Goal: Task Accomplishment & Management: Manage account settings

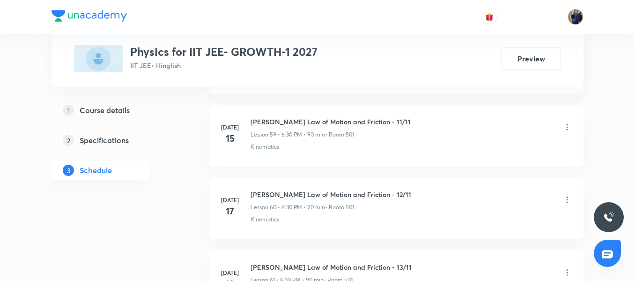
scroll to position [6282, 0]
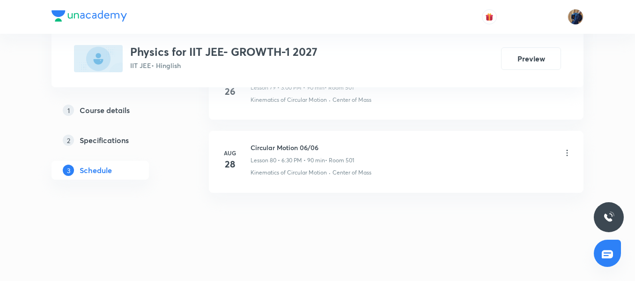
click at [256, 148] on h6 "Circular Motion 06/06" at bounding box center [303, 147] width 104 height 10
click at [257, 148] on h6 "Circular Motion 06/06" at bounding box center [303, 147] width 104 height 10
click at [326, 94] on div "Circular Motion 05/06 Lesson 79 • 3:00 PM • 90 min • Room 501 Kinematics of Cir…" at bounding box center [411, 87] width 321 height 34
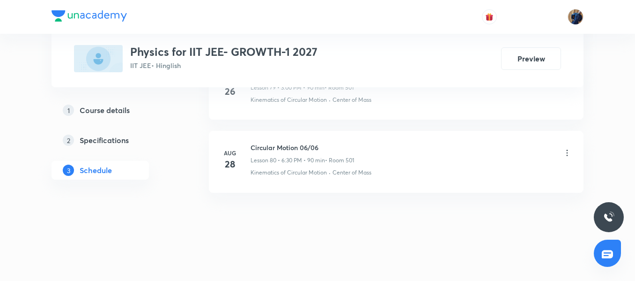
click at [304, 103] on p "Kinematics of Circular Motion" at bounding box center [289, 100] width 76 height 8
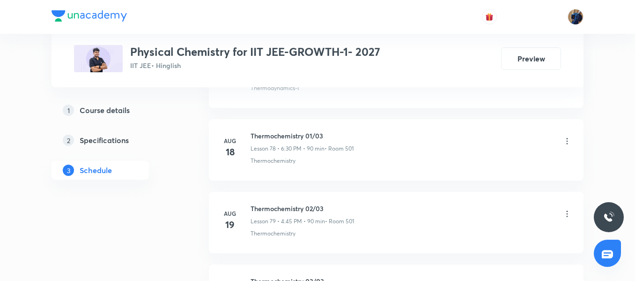
scroll to position [6498, 0]
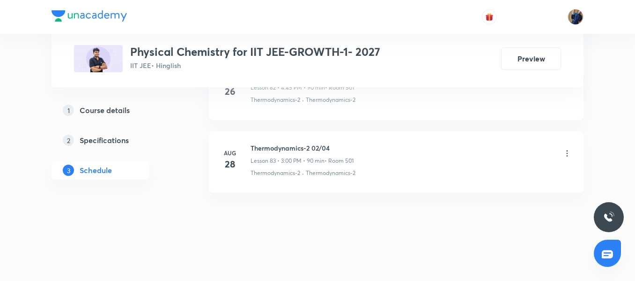
click at [276, 163] on p "Lesson 83 • 3:00 PM • 90 min" at bounding box center [288, 160] width 74 height 8
click at [262, 150] on h6 "Thermodynamics-2 02/04" at bounding box center [302, 148] width 103 height 10
drag, startPoint x: 311, startPoint y: 146, endPoint x: 252, endPoint y: 147, distance: 58.1
click at [252, 147] on h6 "Thermodynamics-2 02/04" at bounding box center [302, 148] width 103 height 10
copy h6 "Thermodynamics-2"
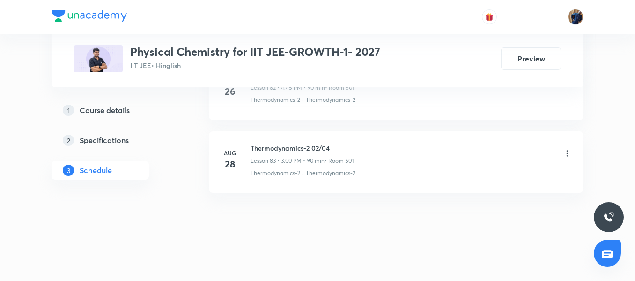
click at [316, 144] on h6 "Thermodynamics-2 02/04" at bounding box center [302, 148] width 103 height 10
drag, startPoint x: 312, startPoint y: 143, endPoint x: 340, endPoint y: 146, distance: 28.2
click at [340, 146] on h6 "Thermodynamics-2 02/04" at bounding box center [302, 148] width 103 height 10
copy h6 "02/04"
click at [304, 158] on p "Lesson 83 • 3:00 PM • 90 min" at bounding box center [288, 160] width 74 height 8
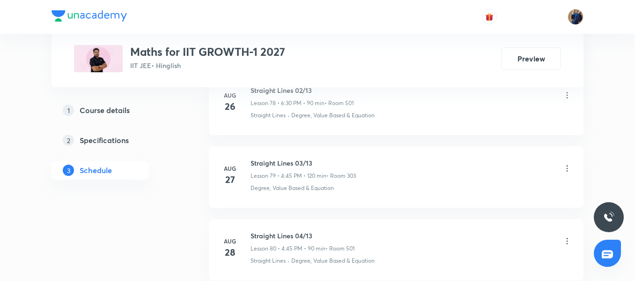
scroll to position [6281, 0]
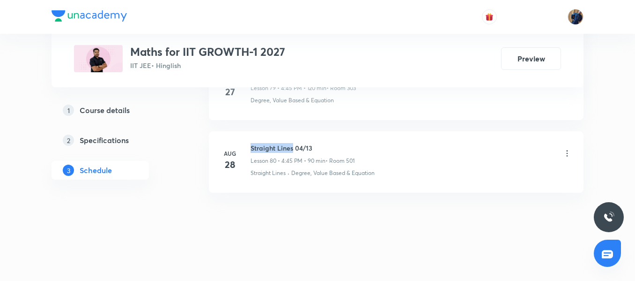
drag, startPoint x: 252, startPoint y: 146, endPoint x: 293, endPoint y: 141, distance: 42.1
click at [293, 141] on li "[DATE] Straight Lines 04/13 Lesson 80 • 4:45 PM • 90 min • Room 501 Straight Li…" at bounding box center [396, 161] width 375 height 61
copy h6 "Straight Lines"
click at [299, 146] on h6 "Straight Lines 04/13" at bounding box center [303, 148] width 104 height 10
drag, startPoint x: 295, startPoint y: 145, endPoint x: 326, endPoint y: 145, distance: 30.9
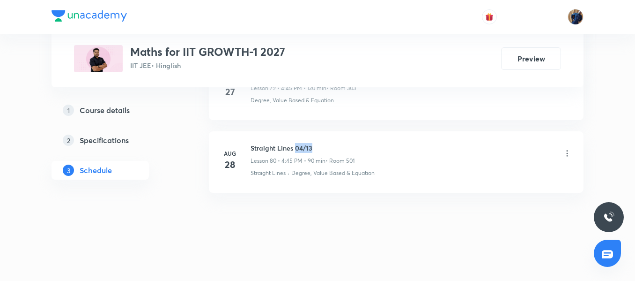
click at [326, 145] on h6 "Straight Lines 04/13" at bounding box center [303, 148] width 104 height 10
copy h6 "04/13"
click at [285, 148] on h6 "Straight Lines 04/13" at bounding box center [303, 148] width 104 height 10
click at [300, 91] on p "Lesson 79 • 4:45 PM • 120 min" at bounding box center [289, 88] width 76 height 8
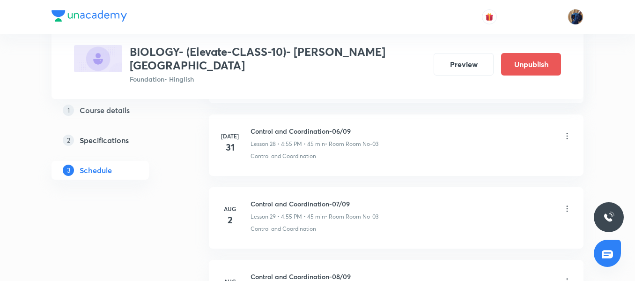
scroll to position [3229, 0]
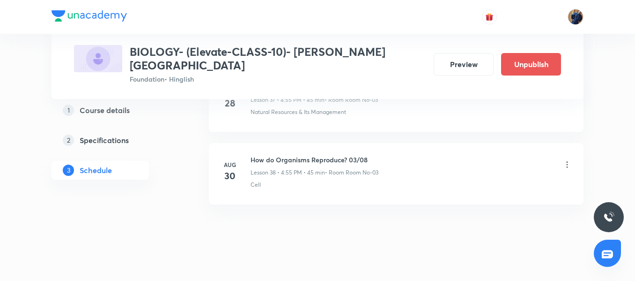
click at [566, 160] on icon at bounding box center [567, 164] width 9 height 9
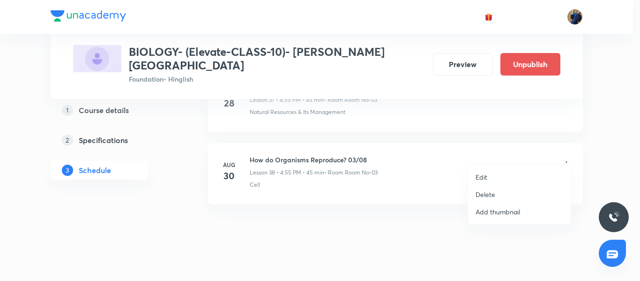
click at [497, 193] on li "Delete" at bounding box center [519, 194] width 103 height 17
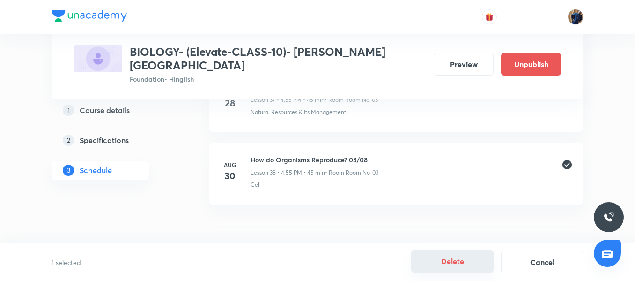
click at [462, 259] on button "Delete" at bounding box center [452, 261] width 82 height 22
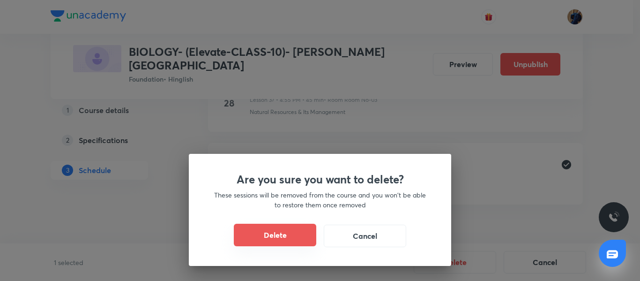
click at [254, 229] on button "Delete" at bounding box center [275, 234] width 82 height 22
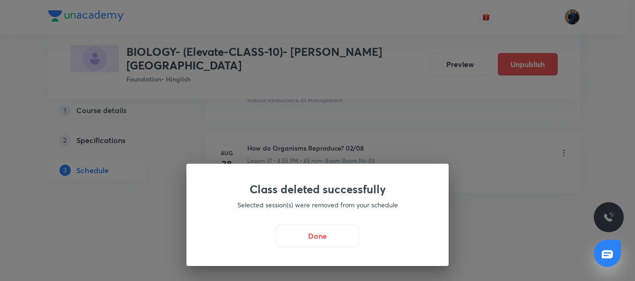
scroll to position [3157, 0]
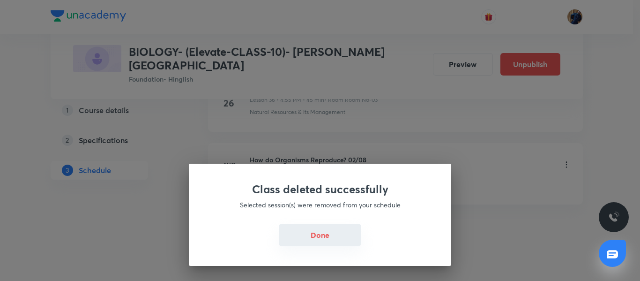
click at [316, 241] on button "Done" at bounding box center [320, 234] width 82 height 22
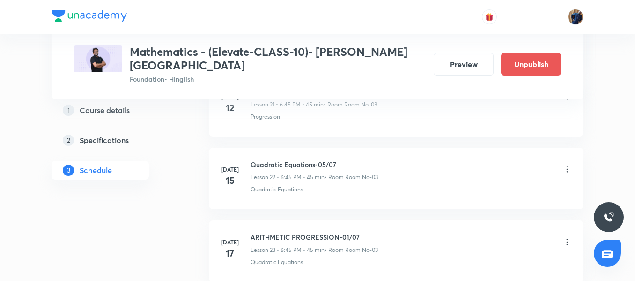
scroll to position [3229, 0]
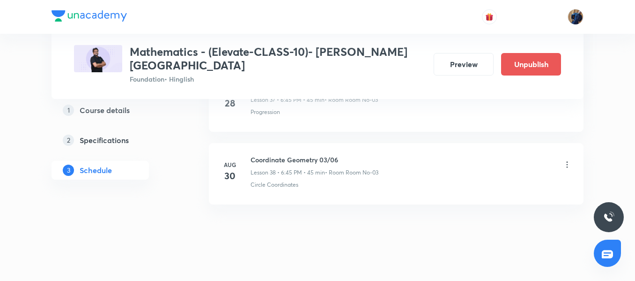
click at [565, 160] on icon at bounding box center [567, 164] width 9 height 9
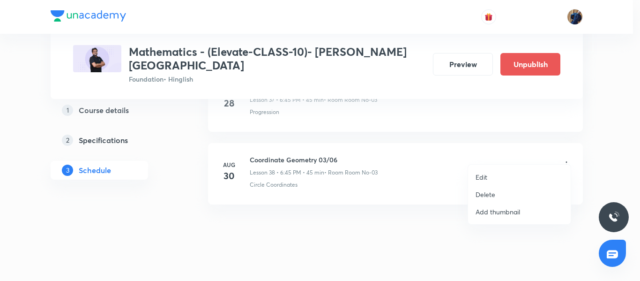
click at [508, 193] on li "Delete" at bounding box center [519, 194] width 103 height 17
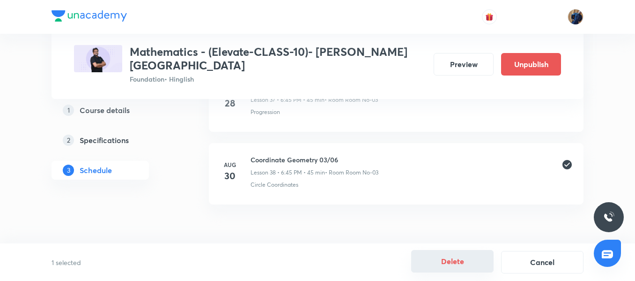
click at [457, 262] on button "Delete" at bounding box center [452, 261] width 82 height 22
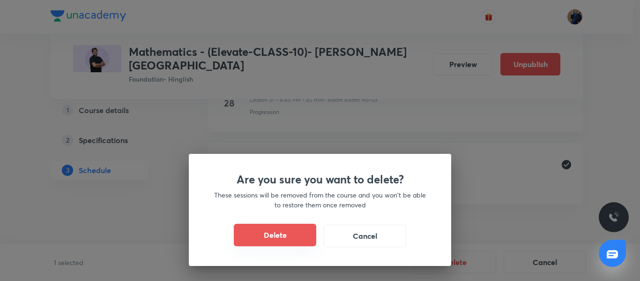
click at [281, 240] on button "Delete" at bounding box center [275, 234] width 82 height 22
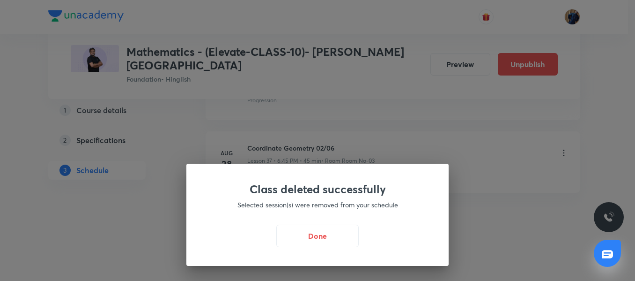
scroll to position [3157, 0]
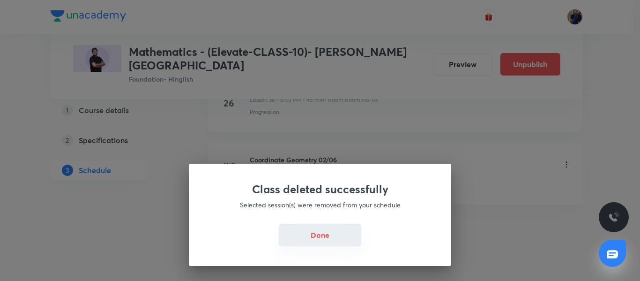
click at [322, 238] on button "Done" at bounding box center [320, 234] width 82 height 22
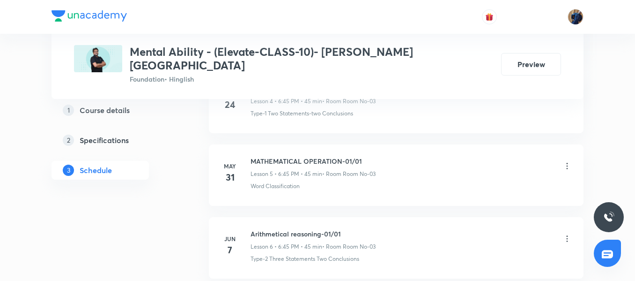
scroll to position [1269, 0]
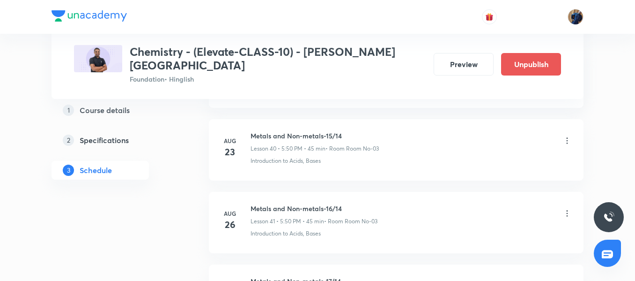
scroll to position [3592, 0]
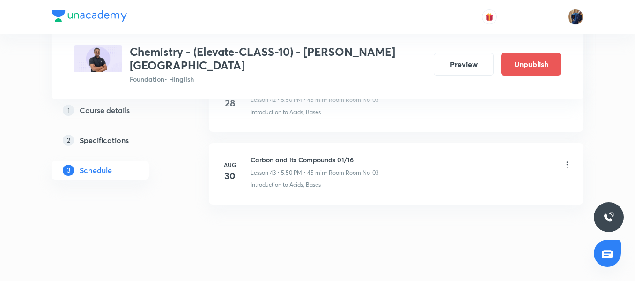
click at [568, 160] on icon at bounding box center [567, 164] width 9 height 9
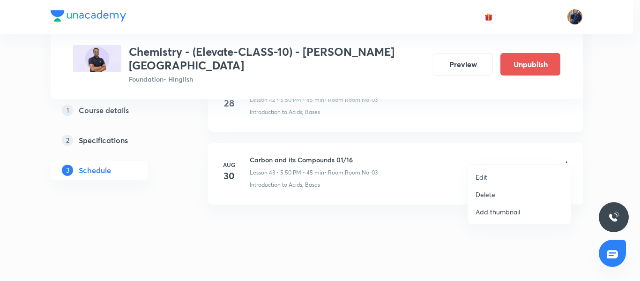
click at [521, 195] on li "Delete" at bounding box center [519, 194] width 103 height 17
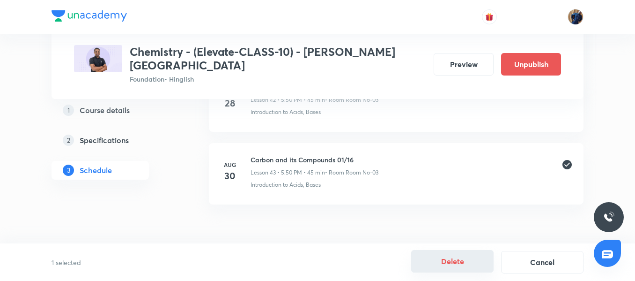
click at [453, 268] on button "Delete" at bounding box center [452, 261] width 82 height 22
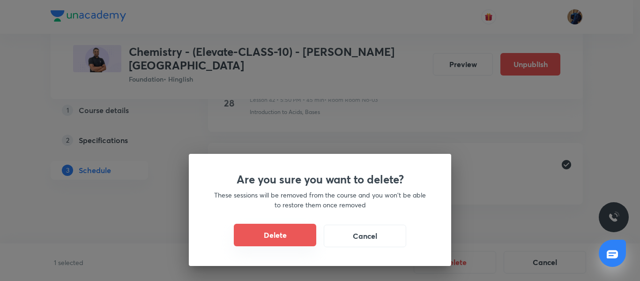
click at [280, 232] on button "Delete" at bounding box center [275, 234] width 82 height 22
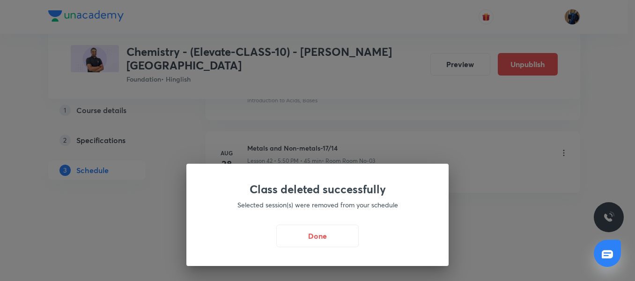
scroll to position [3520, 0]
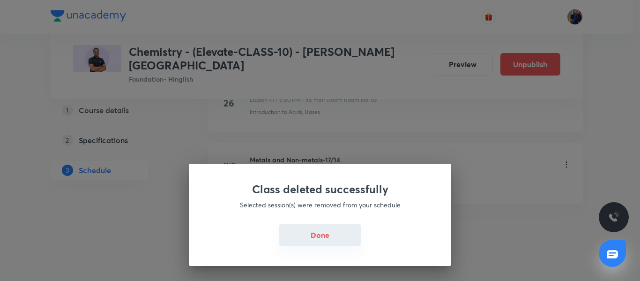
click at [321, 238] on button "Done" at bounding box center [320, 234] width 82 height 22
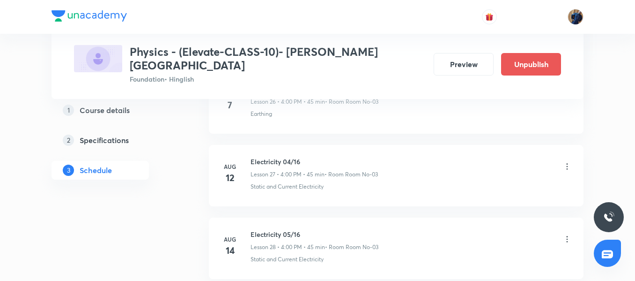
scroll to position [2939, 0]
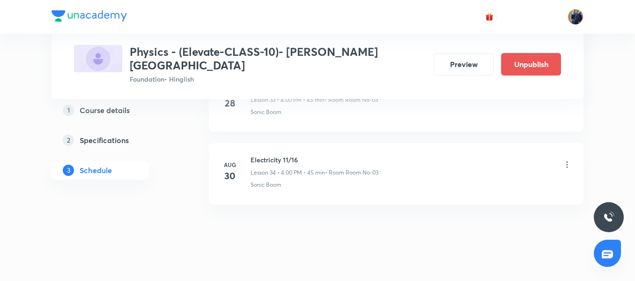
click at [570, 160] on icon at bounding box center [567, 164] width 9 height 9
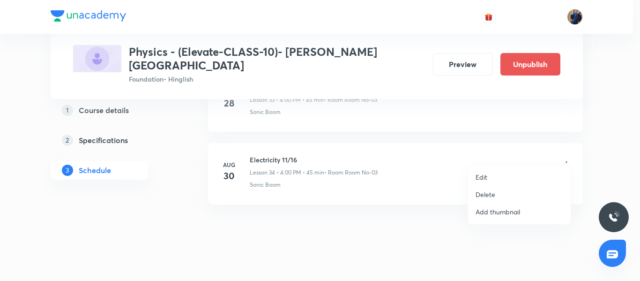
click at [486, 196] on p "Delete" at bounding box center [485, 194] width 20 height 10
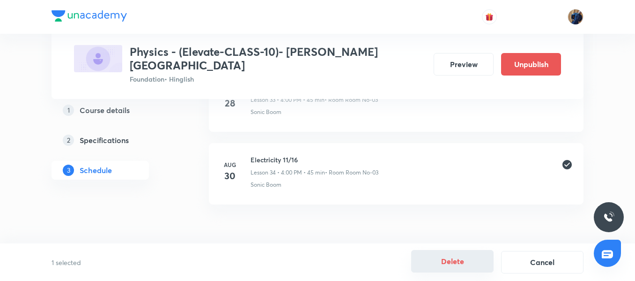
click at [445, 261] on button "Delete" at bounding box center [452, 261] width 82 height 22
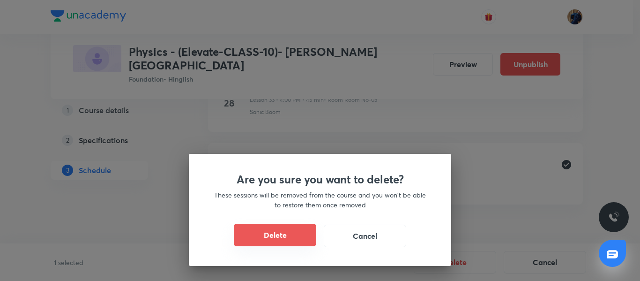
click at [289, 227] on button "Delete" at bounding box center [275, 234] width 82 height 22
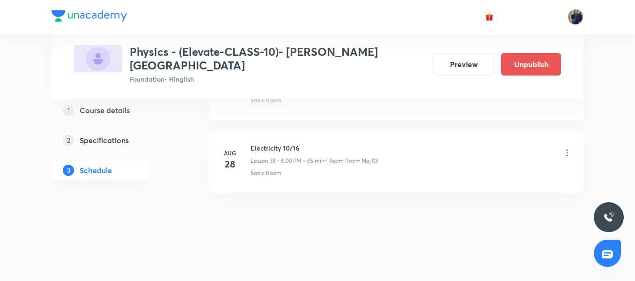
scroll to position [2866, 0]
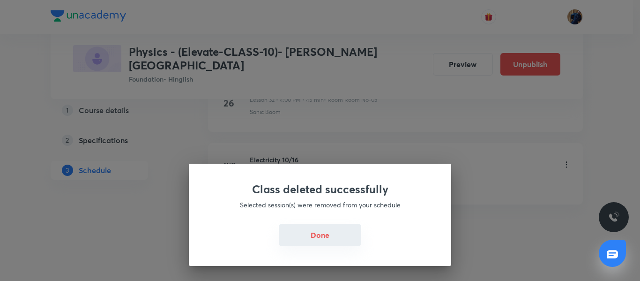
click at [323, 234] on button "Done" at bounding box center [320, 234] width 82 height 22
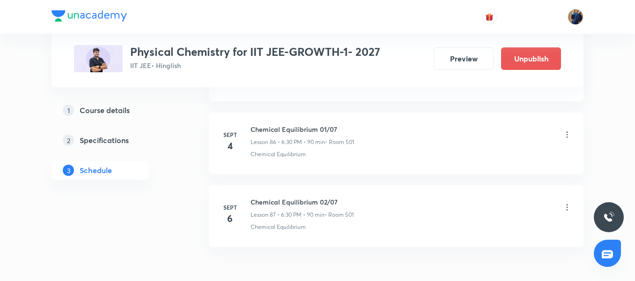
scroll to position [6789, 0]
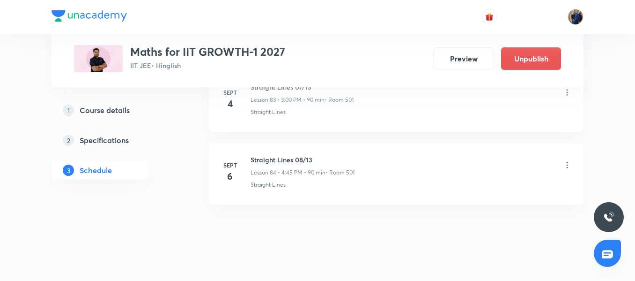
scroll to position [6572, 0]
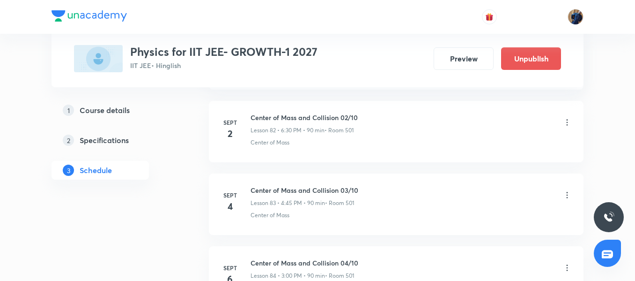
scroll to position [6645, 0]
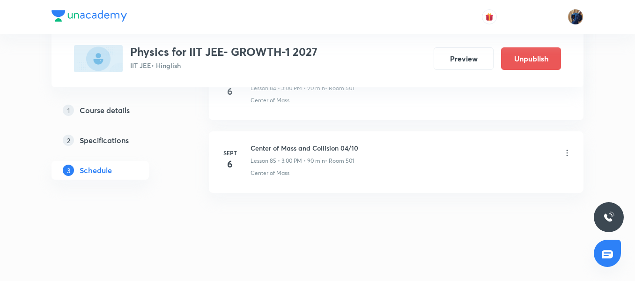
click at [565, 153] on icon at bounding box center [567, 152] width 9 height 9
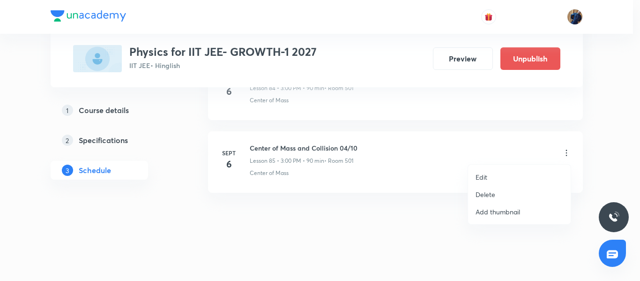
click at [486, 198] on p "Delete" at bounding box center [485, 194] width 20 height 10
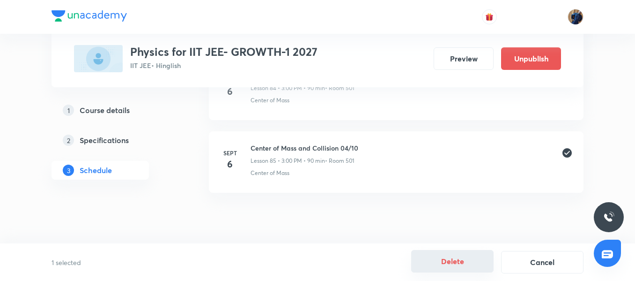
click at [453, 262] on button "Delete" at bounding box center [452, 261] width 82 height 22
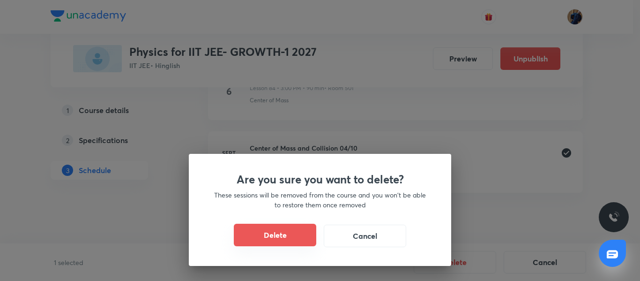
click at [259, 235] on button "Delete" at bounding box center [275, 234] width 82 height 22
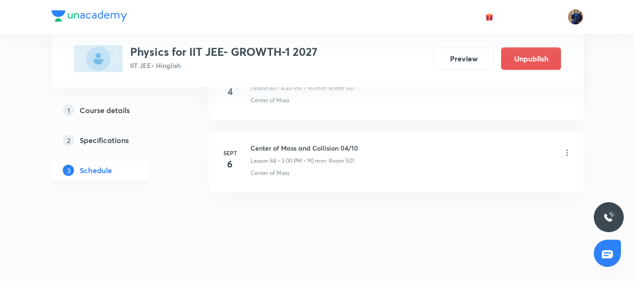
scroll to position [6573, 0]
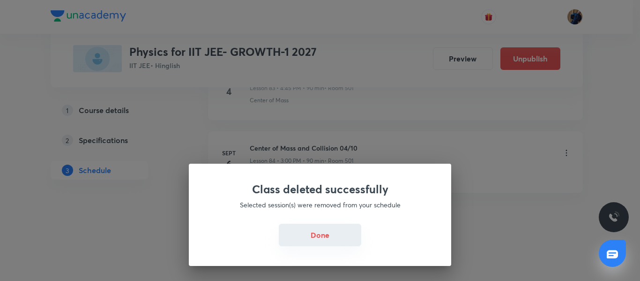
click at [317, 243] on button "Done" at bounding box center [320, 234] width 82 height 22
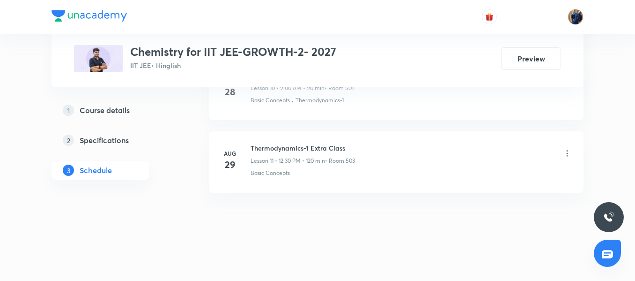
scroll to position [1223, 0]
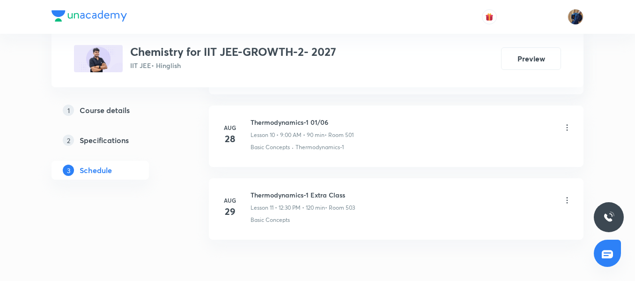
click at [284, 121] on h6 "Thermodynamics-1 01/06" at bounding box center [302, 122] width 103 height 10
click at [316, 119] on h6 "Thermodynamics-1 01/06" at bounding box center [302, 122] width 103 height 10
drag, startPoint x: 328, startPoint y: 121, endPoint x: 250, endPoint y: 116, distance: 78.8
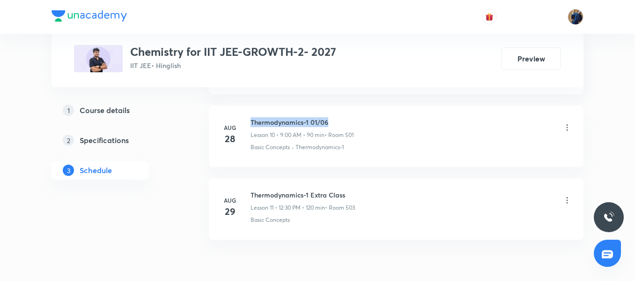
click at [250, 116] on li "Aug 28 Thermodynamics-1 01/06 Lesson 10 • 9:00 AM • 90 min • Room 501 Basic Con…" at bounding box center [396, 135] width 375 height 61
click at [292, 115] on li "Aug 28 Thermodynamics-1 01/06 Lesson 10 • 9:00 AM • 90 min • Room 501 Basic Con…" at bounding box center [396, 135] width 375 height 61
drag, startPoint x: 309, startPoint y: 122, endPoint x: 243, endPoint y: 114, distance: 67.0
click at [243, 114] on li "Aug 28 Thermodynamics-1 01/06 Lesson 10 • 9:00 AM • 90 min • Room 501 Basic Con…" at bounding box center [396, 135] width 375 height 61
copy h6 "Thermodynamics-1"
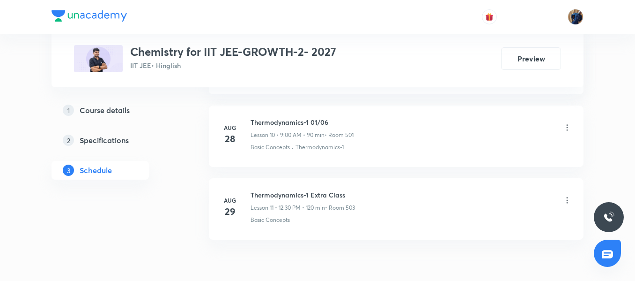
click at [314, 121] on h6 "Thermodynamics-1 01/06" at bounding box center [302, 122] width 103 height 10
click at [339, 120] on h6 "Thermodynamics-1 01/06" at bounding box center [302, 122] width 103 height 10
copy h6 "01/06"
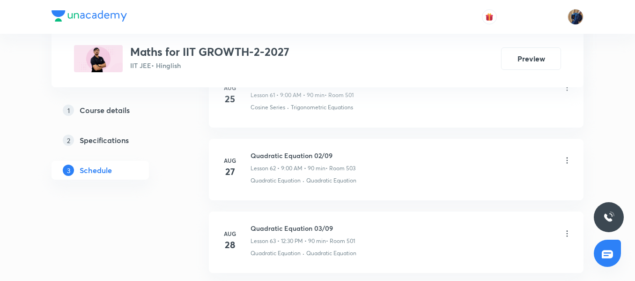
scroll to position [5047, 0]
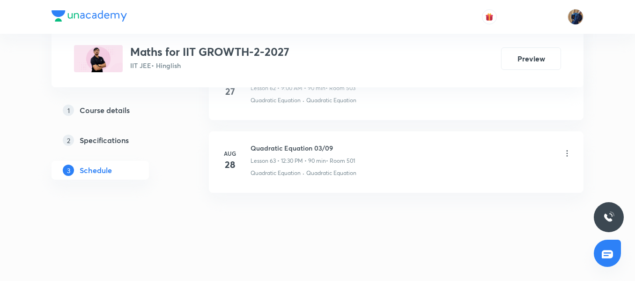
click at [260, 143] on h6 "Quadratic Equation 03/09" at bounding box center [303, 148] width 104 height 10
copy h6 "Quadratic Equation 03/09"
click at [270, 154] on div "Quadratic Equation 03/09 Lesson 63 • 12:30 PM • 90 min • Room 501" at bounding box center [303, 154] width 104 height 22
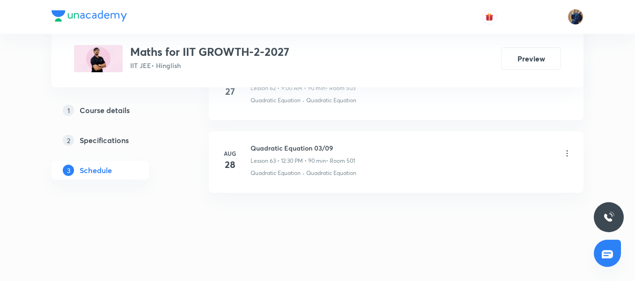
click at [311, 171] on p "Quadratic Equation" at bounding box center [331, 173] width 50 height 8
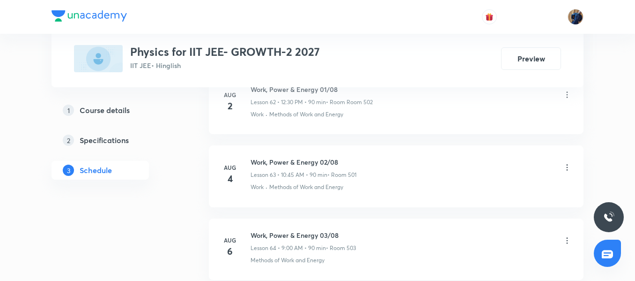
scroll to position [5700, 0]
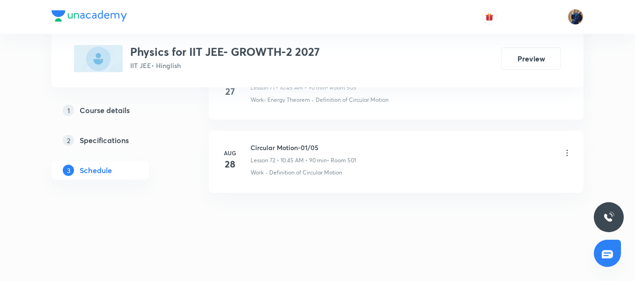
click at [277, 148] on h6 "Circular Motion-01/05" at bounding box center [303, 147] width 105 height 10
copy h6 "Circular Motion-01/05"
click at [240, 138] on li "[DATE] Circular Motion-01/05 Lesson 72 • 10:45 AM • 90 min • Room 501 Work · De…" at bounding box center [396, 161] width 375 height 61
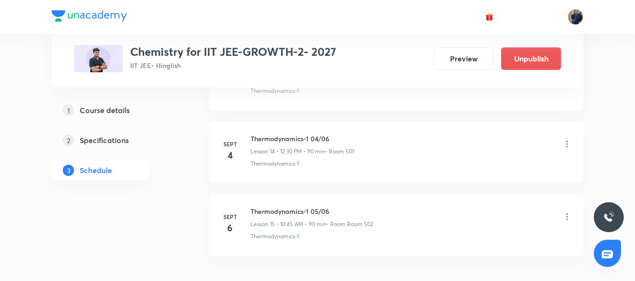
scroll to position [1514, 0]
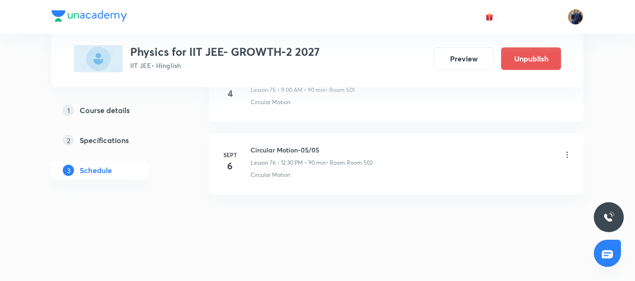
scroll to position [5991, 0]
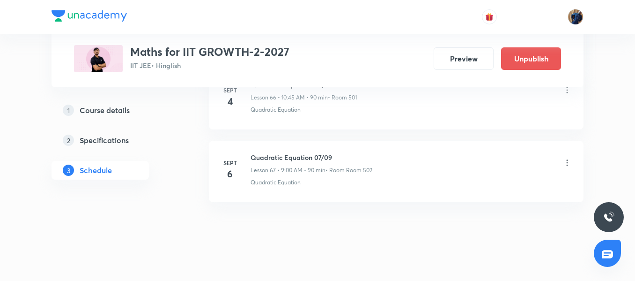
scroll to position [5337, 0]
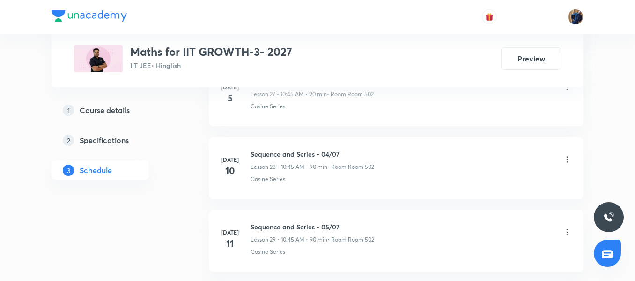
scroll to position [4394, 0]
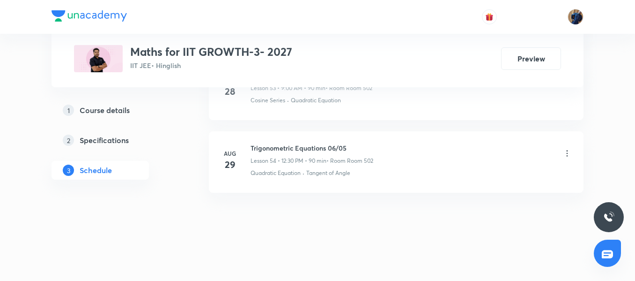
click at [259, 156] on div "Trigonometric Equations 06/05 Lesson 54 • 12:30 PM • 90 min • Room Room 502" at bounding box center [312, 154] width 123 height 22
click at [252, 149] on h6 "Trigonometric Equations 06/05" at bounding box center [312, 148] width 123 height 10
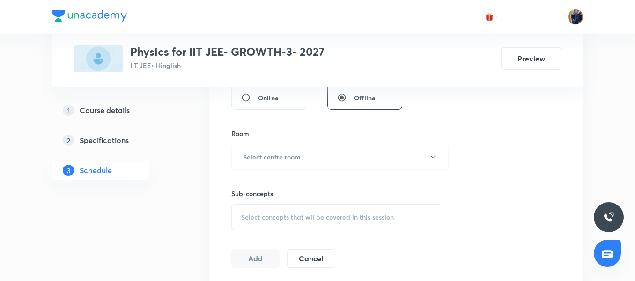
scroll to position [5265, 0]
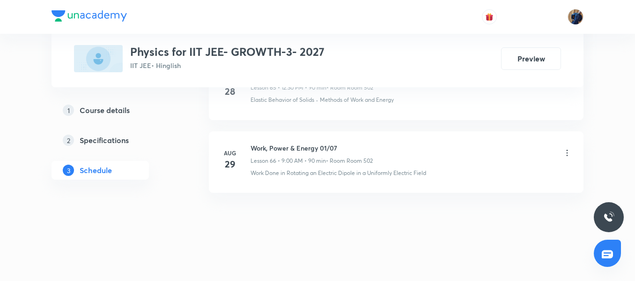
click at [279, 147] on h6 "Work, Power & Energy 01/07" at bounding box center [312, 148] width 122 height 10
copy h6 "Work, Power & Energy 01/07"
click at [295, 175] on p "Work Done in Rotating an Electric Dipole in a Uniformly Electric Field" at bounding box center [339, 173] width 176 height 8
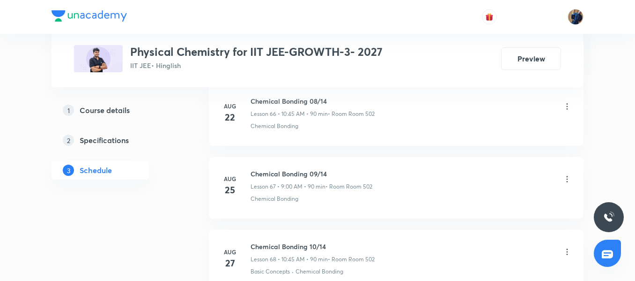
scroll to position [5555, 0]
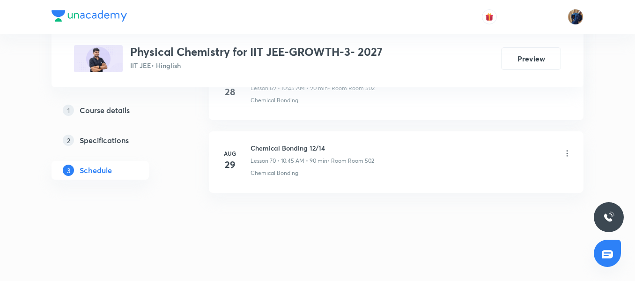
click at [277, 144] on h6 "Chemical Bonding 12/14" at bounding box center [313, 148] width 124 height 10
copy h6 "Chemical Bonding 12/14"
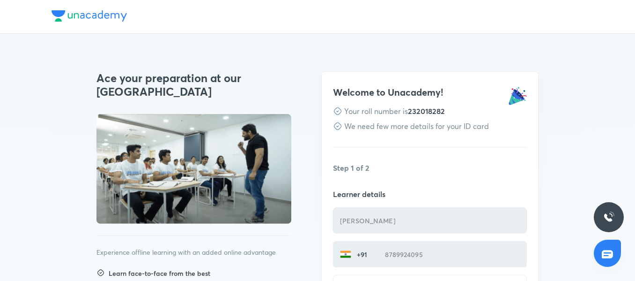
click at [352, 166] on p "Step 1 of 2" at bounding box center [430, 167] width 194 height 11
click at [400, 168] on p "Step 1 of 2" at bounding box center [430, 167] width 194 height 11
click at [383, 113] on p "Your roll number is 232018282" at bounding box center [394, 110] width 101 height 11
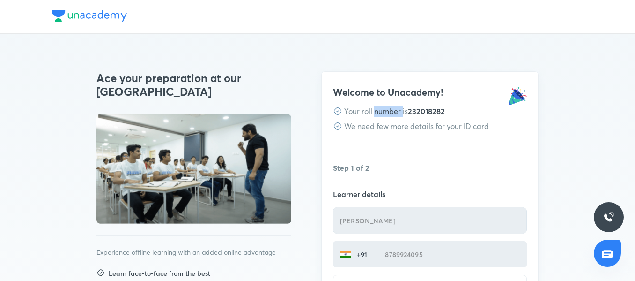
click at [383, 113] on p "Your roll number is 232018282" at bounding box center [394, 110] width 101 height 11
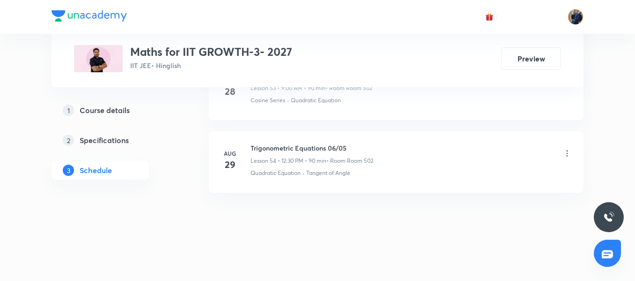
scroll to position [4394, 0]
click at [285, 160] on p "Lesson 54 • 12:30 PM • 90 min" at bounding box center [289, 160] width 76 height 8
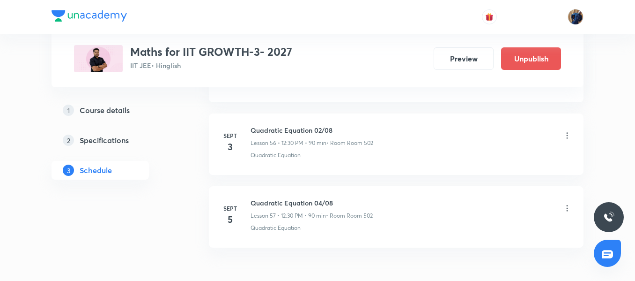
scroll to position [4565, 0]
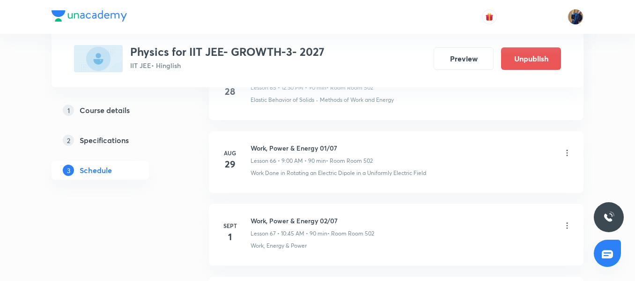
scroll to position [5265, 0]
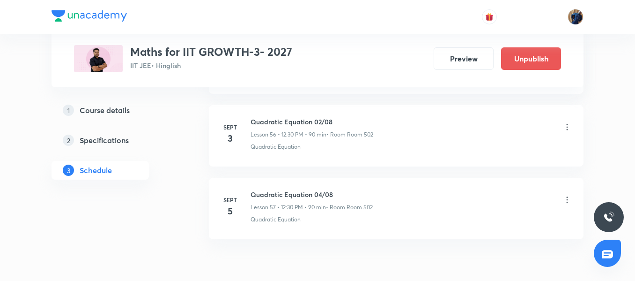
scroll to position [4565, 0]
click at [283, 122] on h6 "Quadratic Equation 02/08" at bounding box center [312, 122] width 123 height 10
copy h6 "Quadratic Equation 02/08"
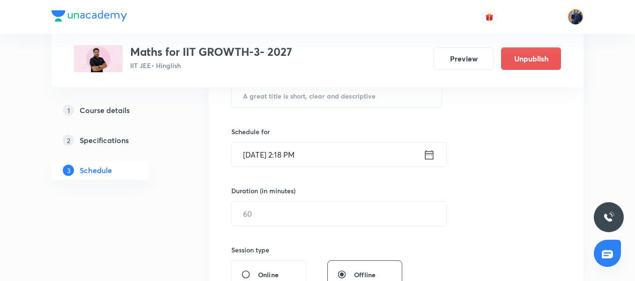
scroll to position [182, 0]
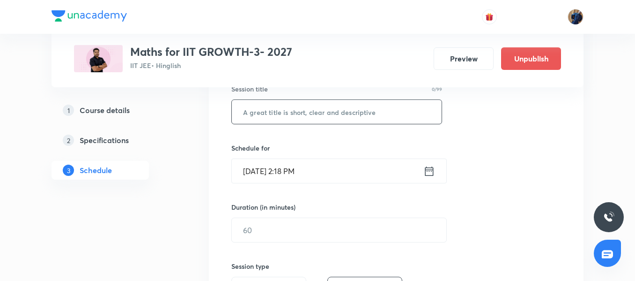
click at [286, 124] on div "​" at bounding box center [336, 111] width 211 height 25
paste input "Quadratic Equation 02/08"
click at [323, 109] on input "Quadratic Equation 02/08" at bounding box center [337, 112] width 210 height 24
type input "Quadratic Equation 03/08"
click at [343, 176] on input "Aug 30, 2025, 2:18 PM" at bounding box center [328, 171] width 192 height 24
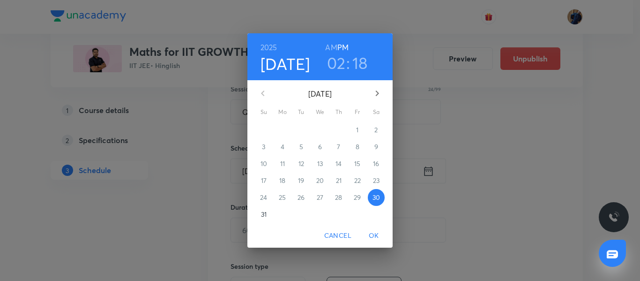
click at [373, 95] on icon "button" at bounding box center [376, 93] width 11 height 11
click at [337, 130] on p "4" at bounding box center [339, 129] width 4 height 9
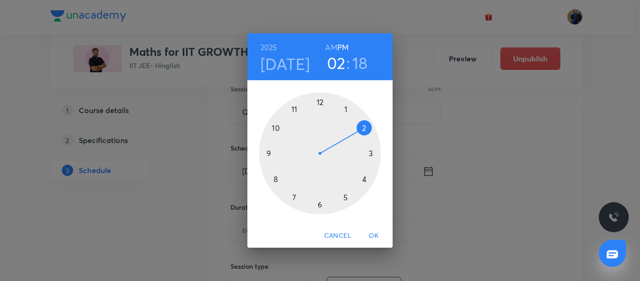
click at [273, 126] on div at bounding box center [320, 153] width 122 height 122
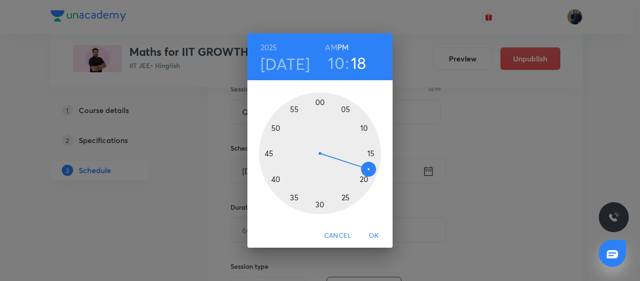
click at [332, 45] on h6 "AM" at bounding box center [331, 47] width 12 height 13
click at [271, 151] on div at bounding box center [320, 153] width 122 height 122
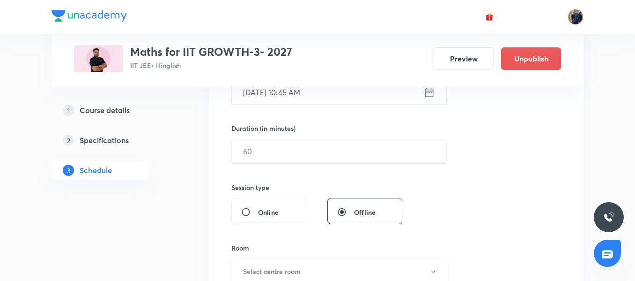
scroll to position [275, 0]
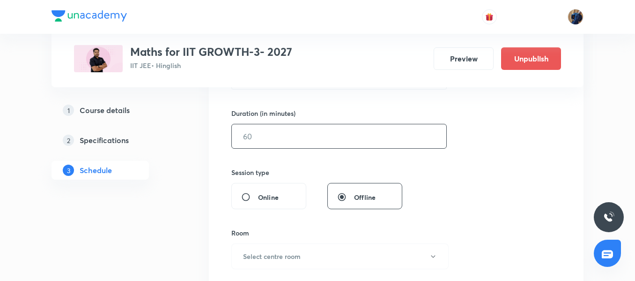
click at [261, 130] on input "text" at bounding box center [339, 136] width 215 height 24
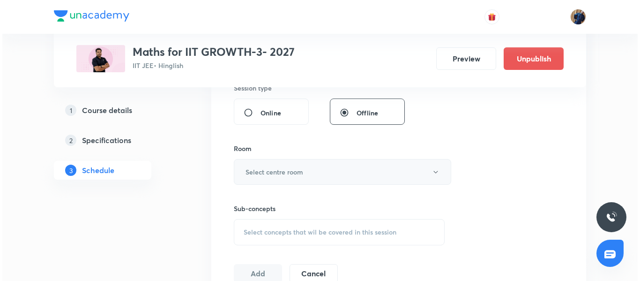
scroll to position [369, 0]
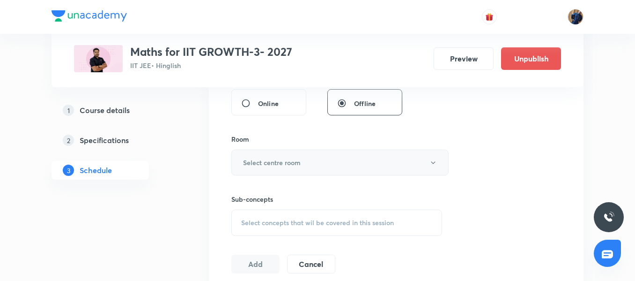
type input "90"
click at [280, 156] on button "Select centre room" at bounding box center [339, 162] width 217 height 26
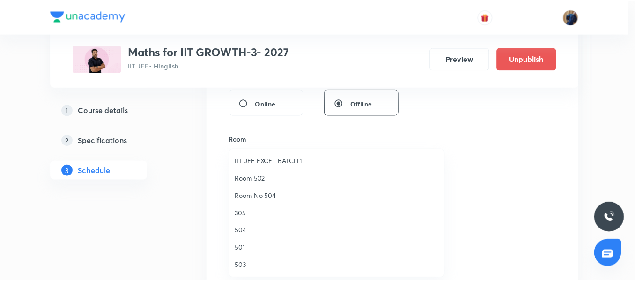
scroll to position [94, 0]
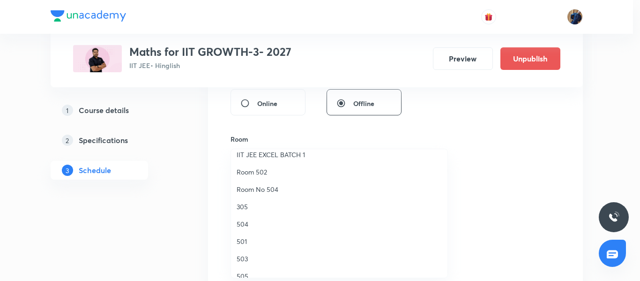
click at [262, 166] on li "Room 502" at bounding box center [339, 171] width 216 height 17
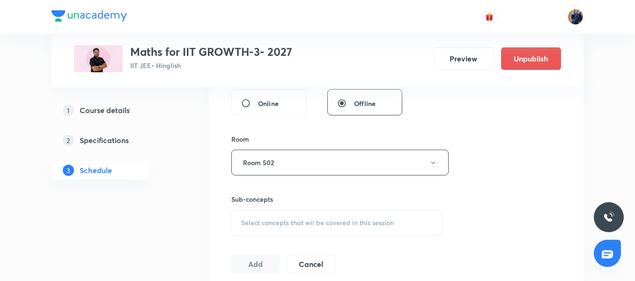
scroll to position [416, 0]
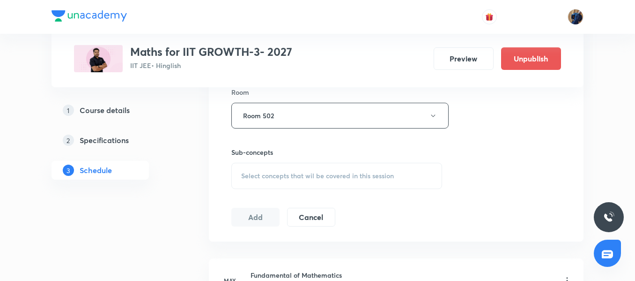
click at [263, 166] on div "Select concepts that wil be covered in this session" at bounding box center [336, 176] width 211 height 26
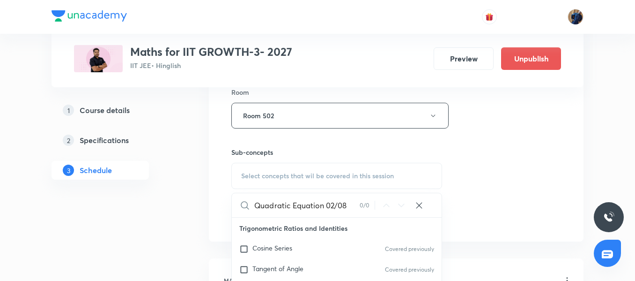
drag, startPoint x: 324, startPoint y: 204, endPoint x: 360, endPoint y: 204, distance: 36.1
click at [360, 204] on div "Quadratic Equation 02/08 0 / 0 ​" at bounding box center [337, 205] width 210 height 24
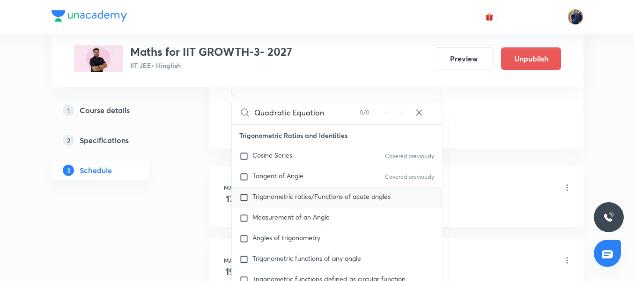
scroll to position [510, 0]
type input "Quadratic Equation"
click at [267, 157] on span "Cosine Series" at bounding box center [272, 153] width 40 height 9
checkbox input "true"
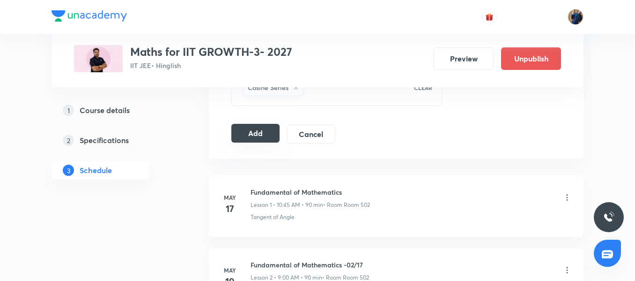
click at [250, 128] on button "Add" at bounding box center [255, 133] width 48 height 19
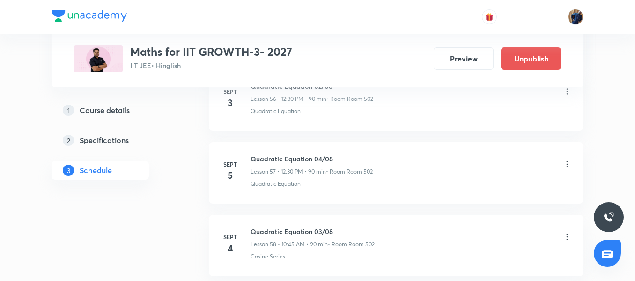
scroll to position [4253, 0]
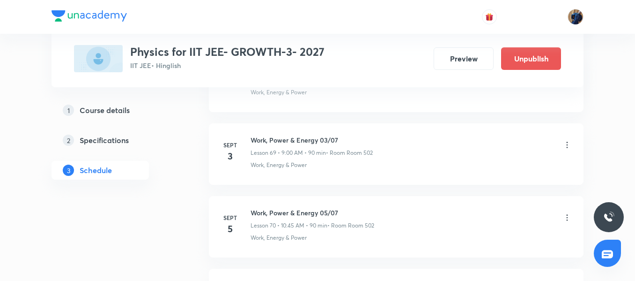
scroll to position [5487, 0]
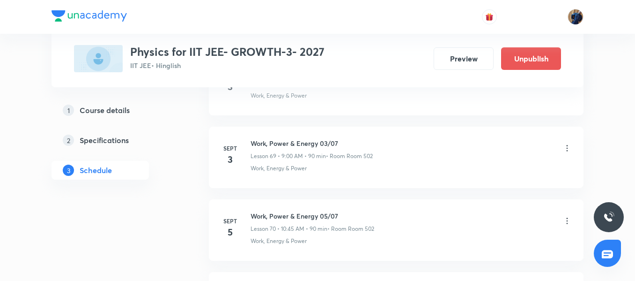
click at [266, 144] on h6 "Work, Power & Energy 03/07" at bounding box center [312, 143] width 122 height 10
copy h6 "Work, Power & Energy 03/07"
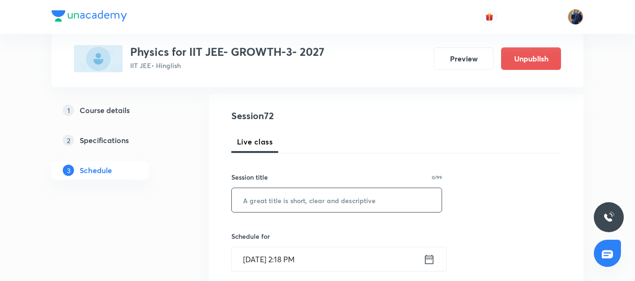
scroll to position [93, 0]
click at [261, 200] on input "text" at bounding box center [337, 200] width 210 height 24
paste input "Work, Power & Energy 03/07"
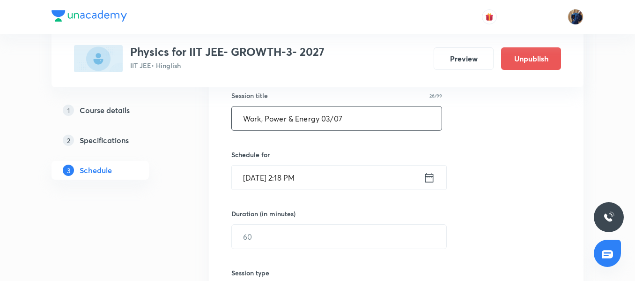
scroll to position [187, 0]
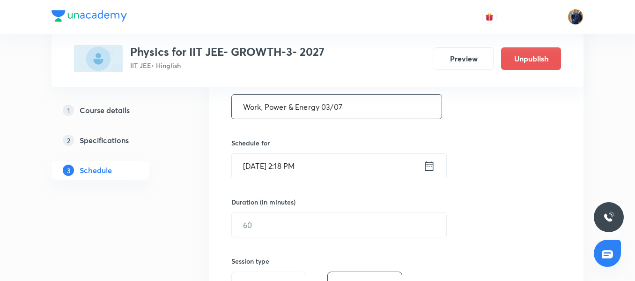
click at [332, 108] on input "Work, Power & Energy 03/07" at bounding box center [337, 107] width 210 height 24
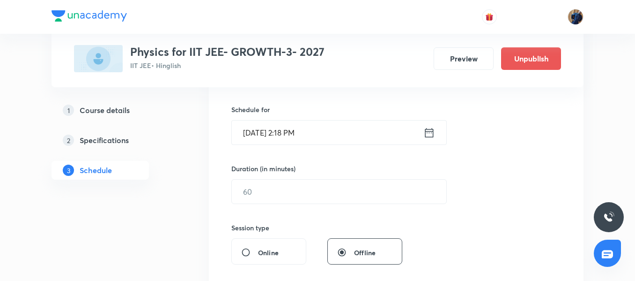
scroll to position [234, 0]
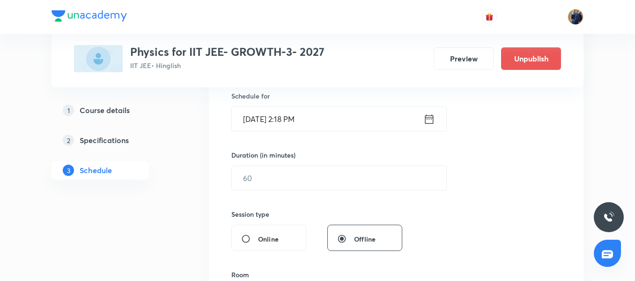
type input "Work, Power & Energy 04/07"
click at [339, 119] on input "Aug 30, 2025, 2:18 PM" at bounding box center [328, 119] width 192 height 24
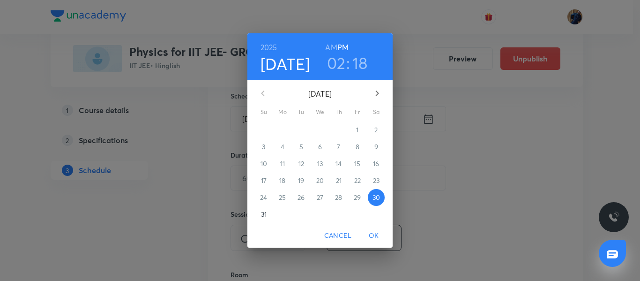
click at [374, 92] on icon "button" at bounding box center [376, 93] width 11 height 11
click at [338, 130] on p "4" at bounding box center [339, 129] width 4 height 9
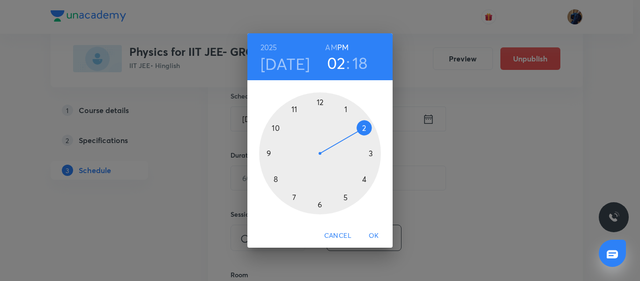
click at [321, 102] on div at bounding box center [320, 153] width 122 height 122
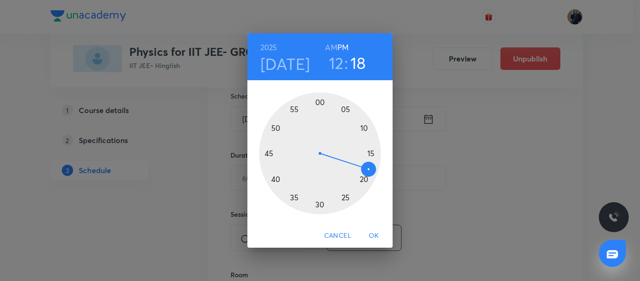
click at [320, 203] on div at bounding box center [320, 153] width 122 height 122
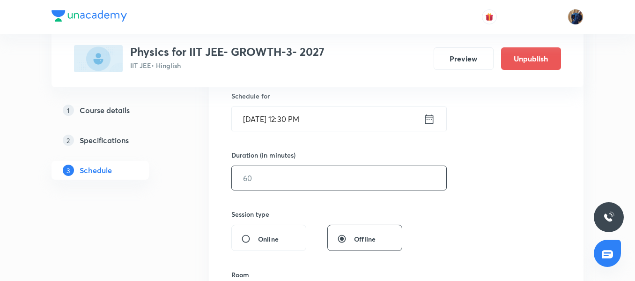
click at [261, 179] on input "text" at bounding box center [339, 178] width 215 height 24
type input "90"
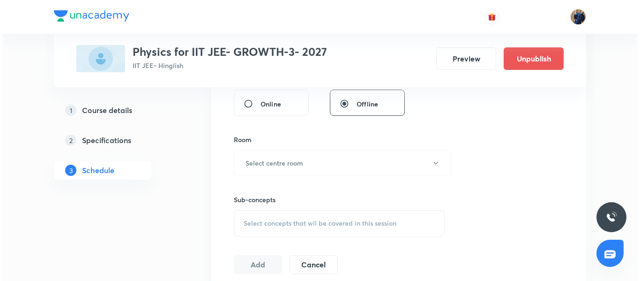
scroll to position [374, 0]
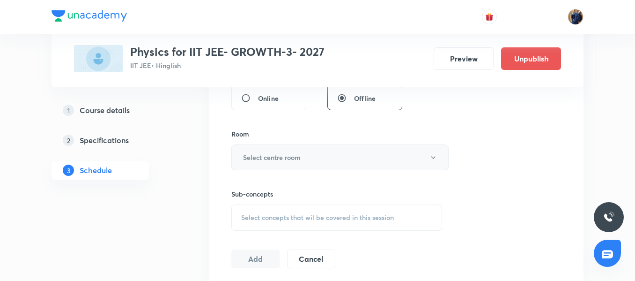
click at [278, 163] on button "Select centre room" at bounding box center [339, 157] width 217 height 26
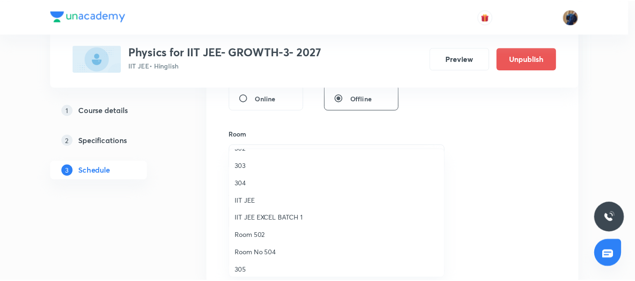
scroll to position [47, 0]
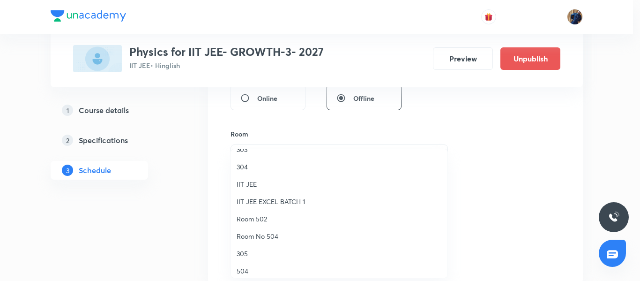
click at [259, 220] on span "Room 502" at bounding box center [339, 219] width 205 height 10
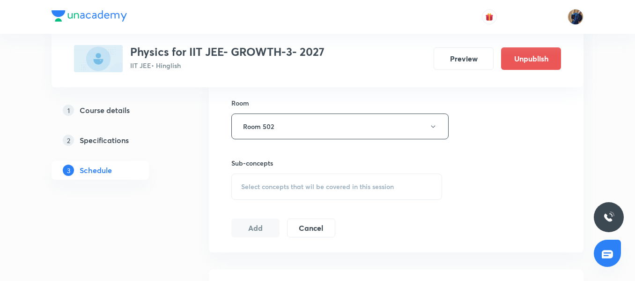
scroll to position [421, 0]
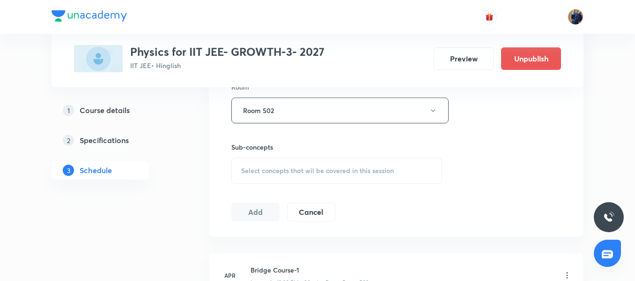
click at [266, 162] on div "Select concepts that wil be covered in this session" at bounding box center [336, 170] width 211 height 26
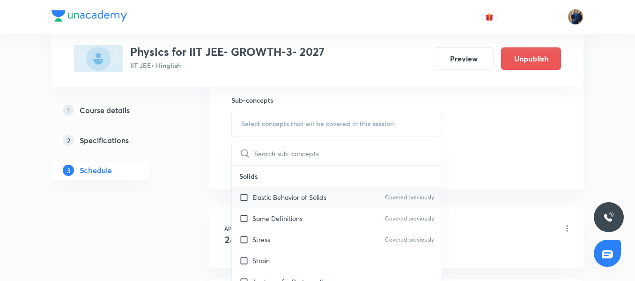
click at [269, 199] on p "Elastic Behavior of Solids" at bounding box center [289, 197] width 74 height 10
checkbox input "true"
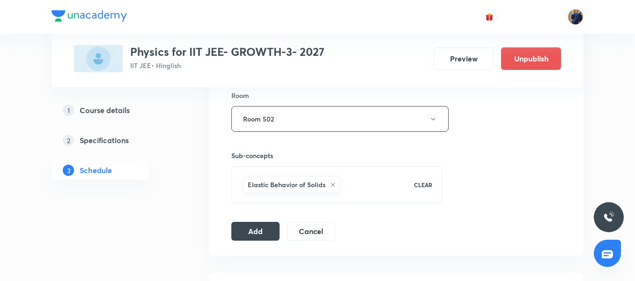
scroll to position [421, 0]
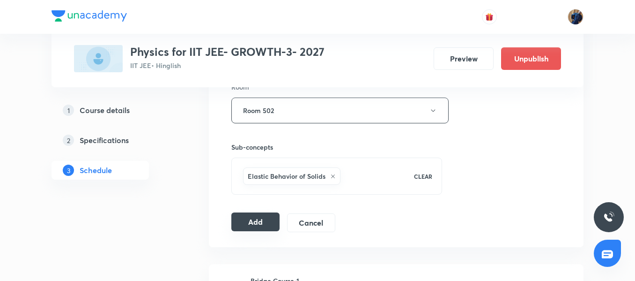
click at [256, 215] on button "Add" at bounding box center [255, 221] width 48 height 19
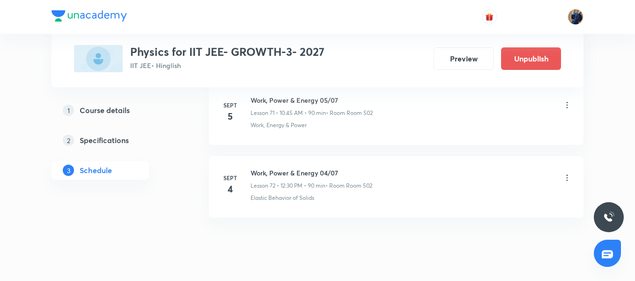
scroll to position [5223, 0]
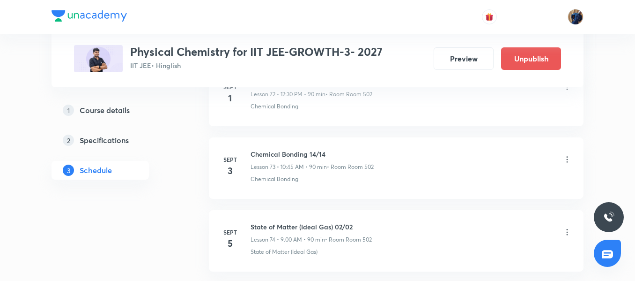
scroll to position [5789, 0]
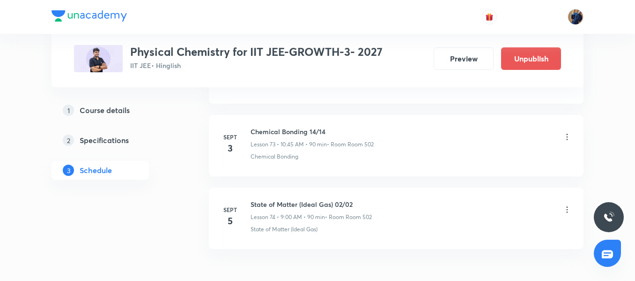
click at [275, 201] on h6 "State of Matter (Ideal Gas) 02/02" at bounding box center [311, 204] width 121 height 10
copy h6 "State of Matter (Ideal Gas) 02/02"
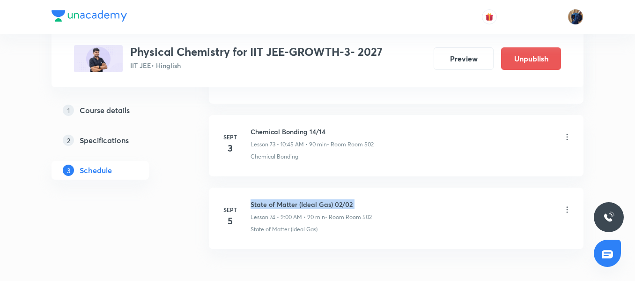
copy h6 "State of Matter (Ideal Gas) 02/02"
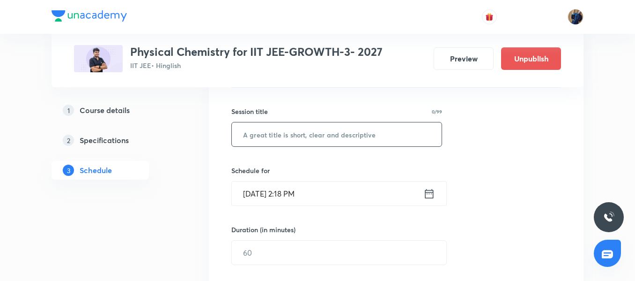
scroll to position [112, 0]
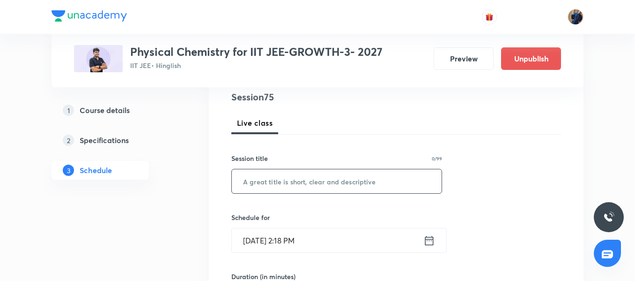
click at [298, 181] on input "text" at bounding box center [337, 181] width 210 height 24
paste input "State of Matter (Ideal Gas) 02/02"
click at [348, 179] on input "State of Matter (Ideal Gas) 02/02" at bounding box center [337, 181] width 210 height 24
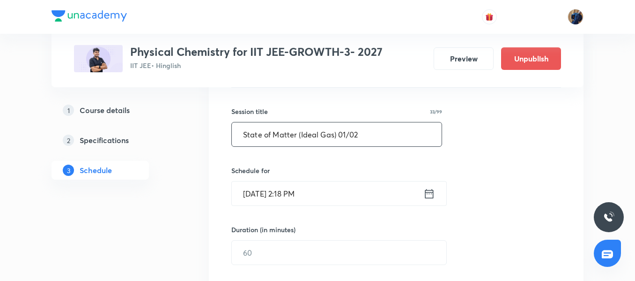
scroll to position [206, 0]
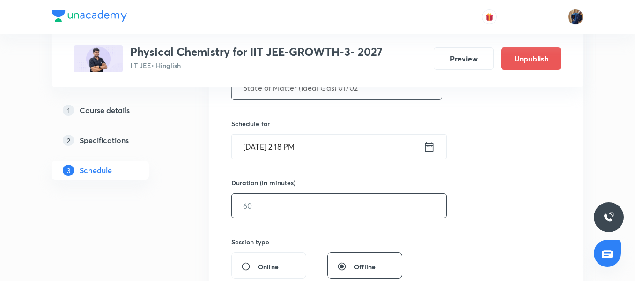
type input "State of Matter (Ideal Gas) 01/02"
click at [259, 207] on input "text" at bounding box center [339, 205] width 215 height 24
type input "90"
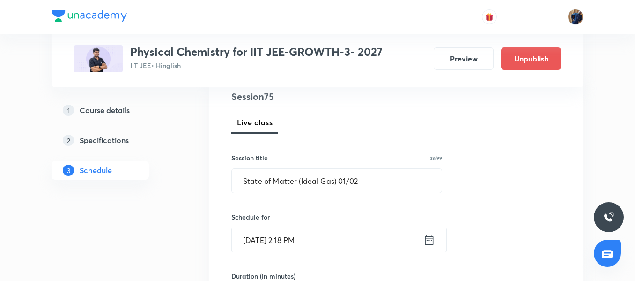
scroll to position [112, 0]
click at [360, 247] on input "Aug 30, 2025, 2:18 PM" at bounding box center [328, 240] width 192 height 24
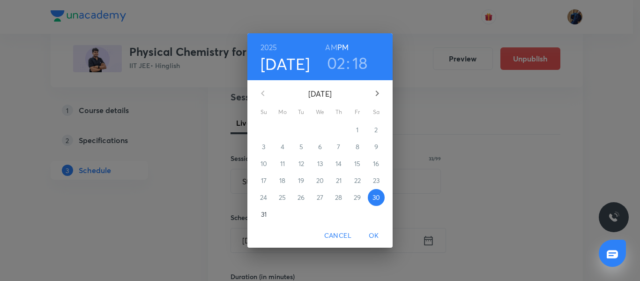
click at [374, 90] on icon "button" at bounding box center [376, 93] width 11 height 11
click at [337, 130] on p "4" at bounding box center [339, 129] width 4 height 9
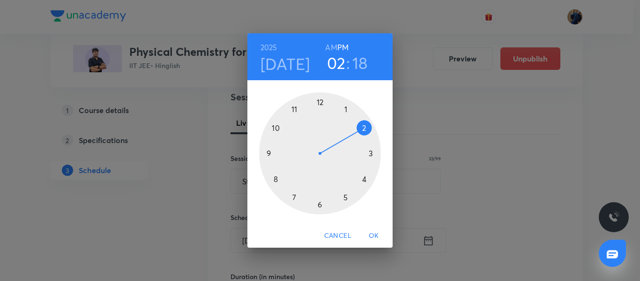
click at [507, 108] on div "2025 Sep 4 02 : 18 AM PM 1 2 3 4 5 6 7 8 9 10 11 12 Cancel OK" at bounding box center [320, 140] width 640 height 281
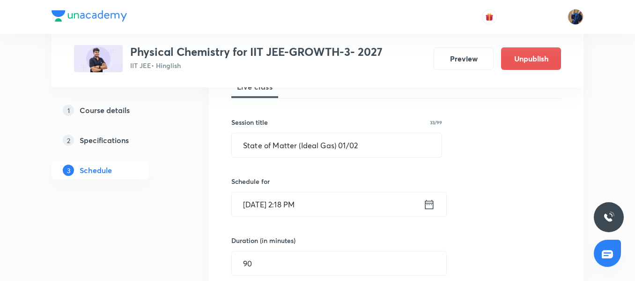
scroll to position [159, 0]
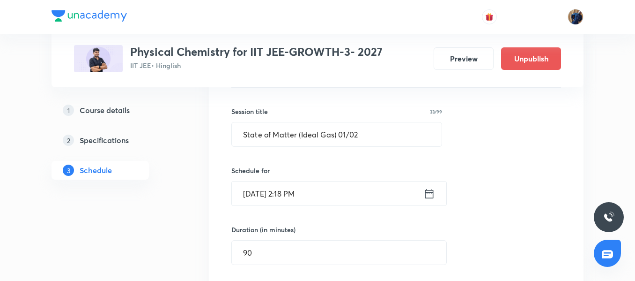
click at [341, 196] on input "Aug 30, 2025, 2:18 PM" at bounding box center [328, 193] width 192 height 24
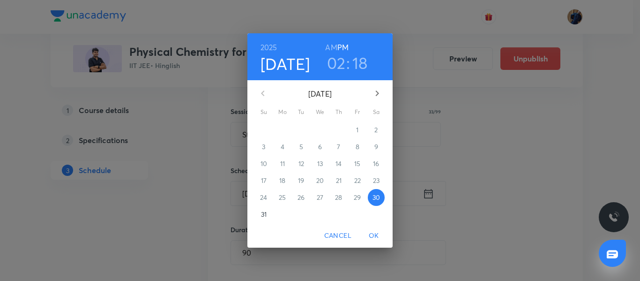
click at [377, 93] on icon "button" at bounding box center [377, 93] width 3 height 6
click at [337, 129] on p "4" at bounding box center [339, 129] width 4 height 9
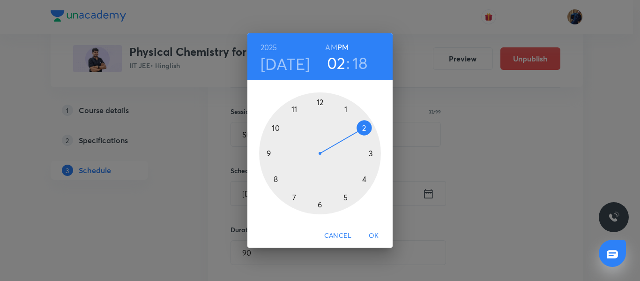
click at [267, 153] on div at bounding box center [320, 153] width 122 height 122
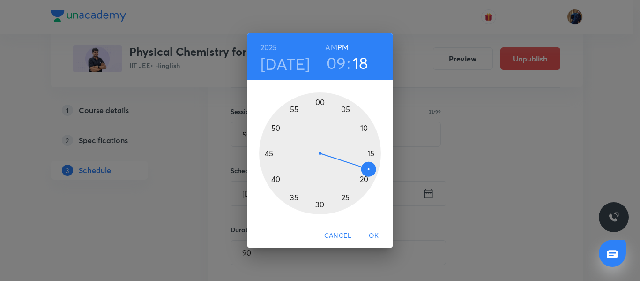
click at [328, 45] on h6 "AM" at bounding box center [331, 47] width 12 height 13
click at [319, 101] on div at bounding box center [320, 153] width 122 height 122
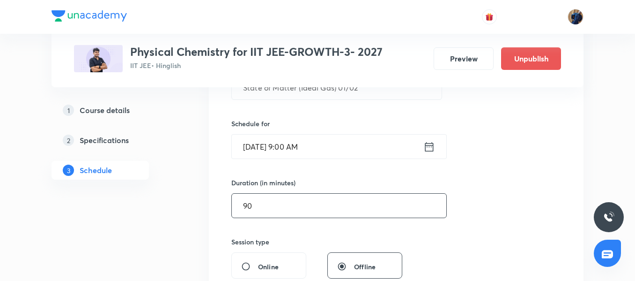
click at [264, 203] on input "90" at bounding box center [339, 205] width 215 height 24
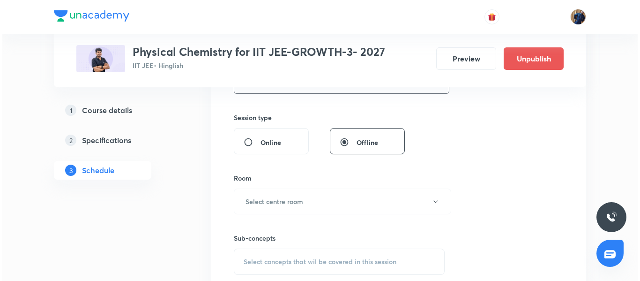
scroll to position [347, 0]
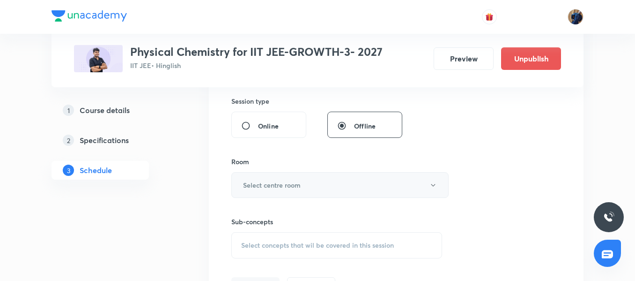
click at [274, 180] on h6 "Select centre room" at bounding box center [272, 185] width 58 height 10
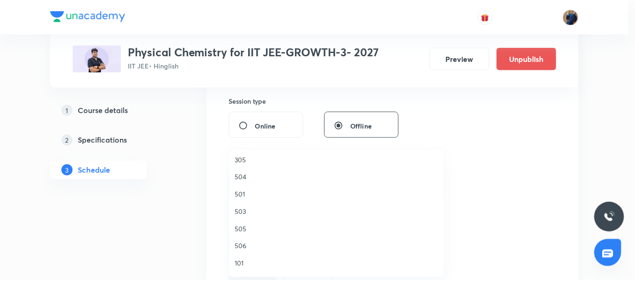
scroll to position [94, 0]
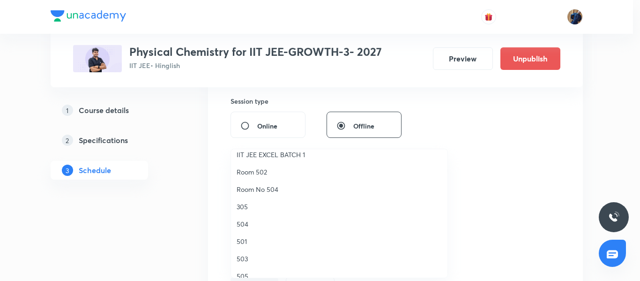
click at [272, 168] on span "Room 502" at bounding box center [339, 172] width 205 height 10
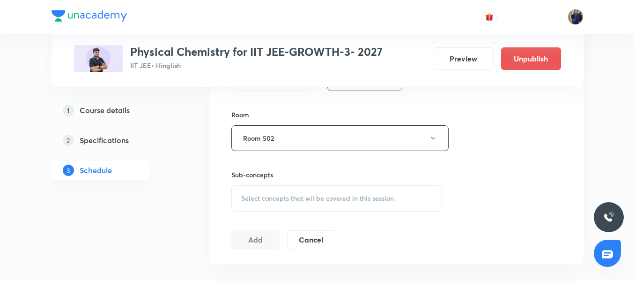
click at [265, 197] on span "Select concepts that wil be covered in this session" at bounding box center [317, 197] width 153 height 7
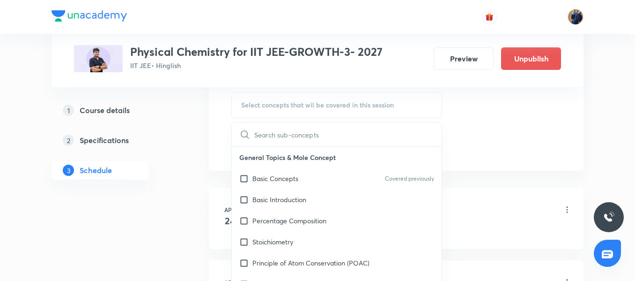
scroll to position [487, 0]
click at [275, 183] on div "Basic Concepts Covered previously" at bounding box center [337, 177] width 210 height 21
checkbox input "true"
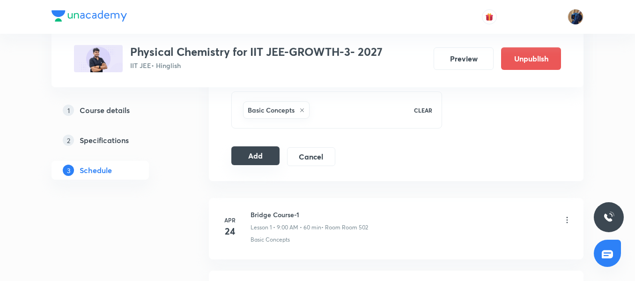
click at [247, 153] on button "Add" at bounding box center [255, 155] width 48 height 19
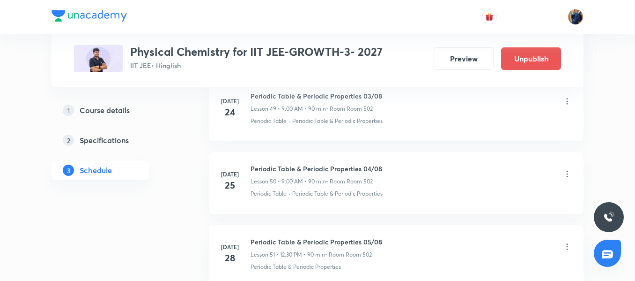
scroll to position [3719, 0]
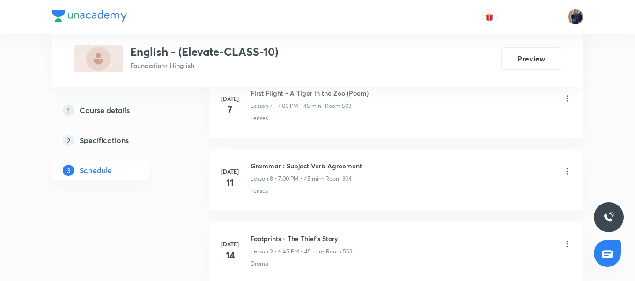
scroll to position [1269, 0]
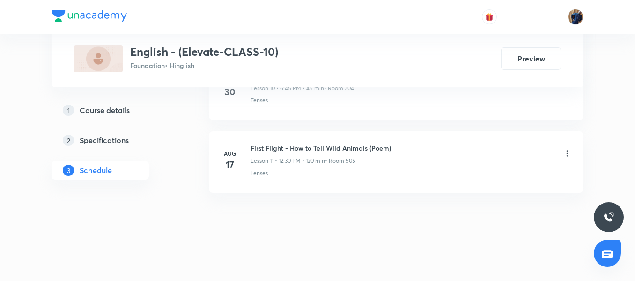
click at [281, 149] on h6 "First Flight - How to Tell Wild Animals (Poem)" at bounding box center [321, 148] width 141 height 10
copy h6 "First Flight - How to Tell Wild Animals (Poem)"
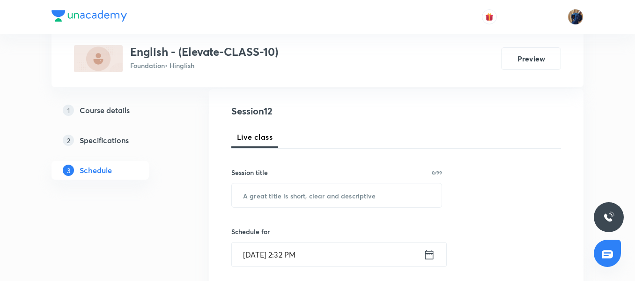
scroll to position [99, 0]
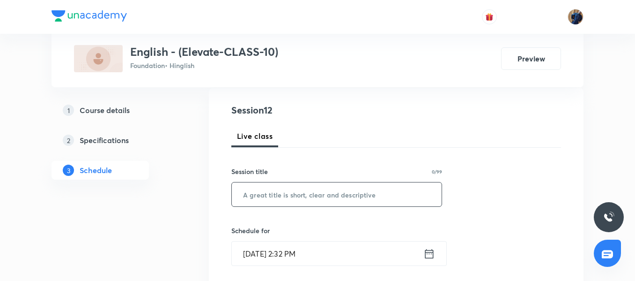
click at [254, 193] on input "text" at bounding box center [337, 194] width 210 height 24
paste input "First Flight - The Ball Poem (Poem)"
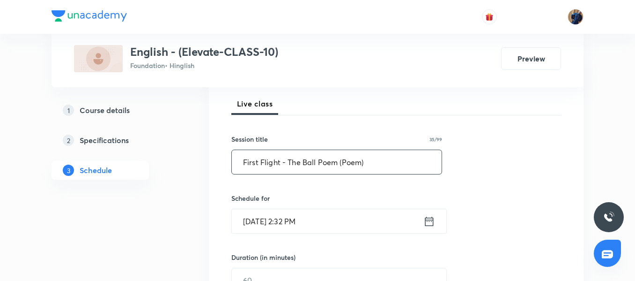
scroll to position [146, 0]
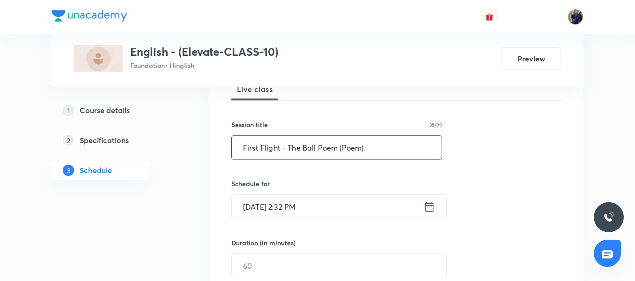
type input "First Flight - The Ball Poem (Poem)"
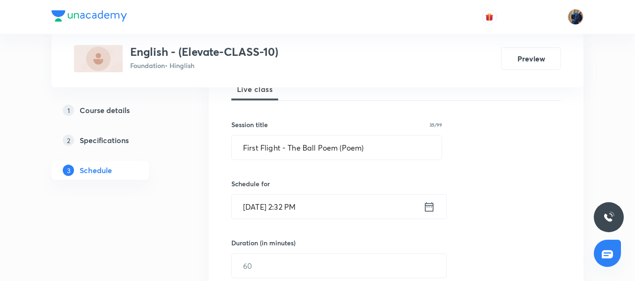
click at [358, 210] on input "[DATE] 2:32 PM" at bounding box center [328, 206] width 192 height 24
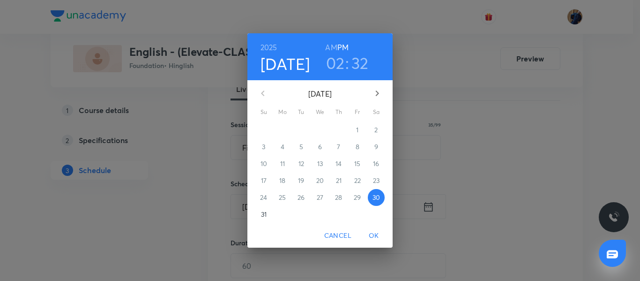
click at [264, 213] on p "31" at bounding box center [264, 213] width 6 height 9
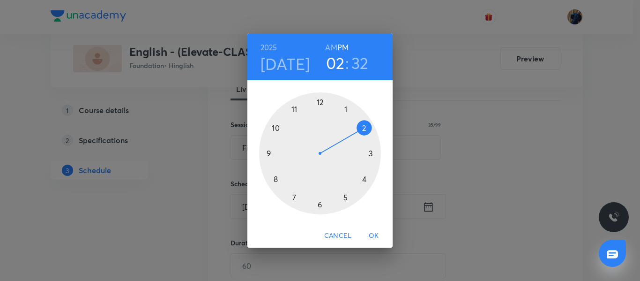
click at [369, 154] on div at bounding box center [320, 153] width 122 height 122
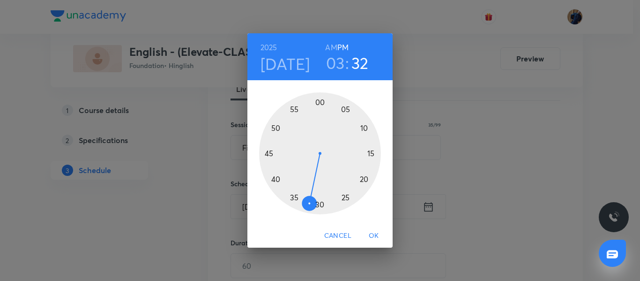
click at [319, 102] on div at bounding box center [320, 153] width 122 height 122
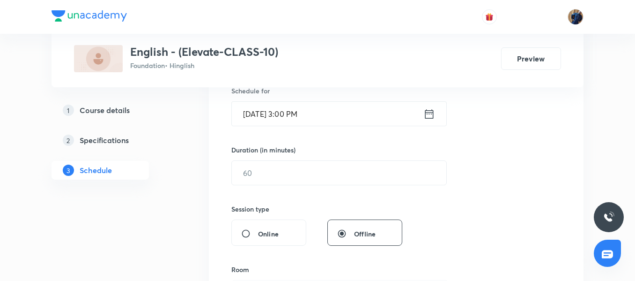
scroll to position [240, 0]
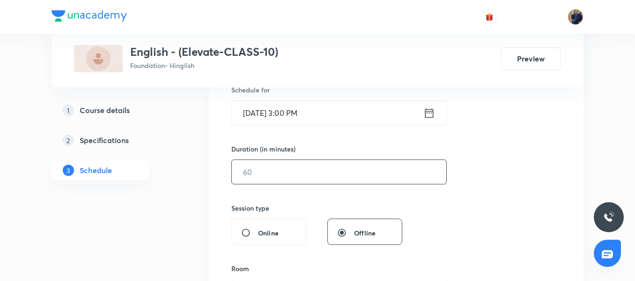
click at [269, 169] on input "text" at bounding box center [339, 172] width 215 height 24
type input "120"
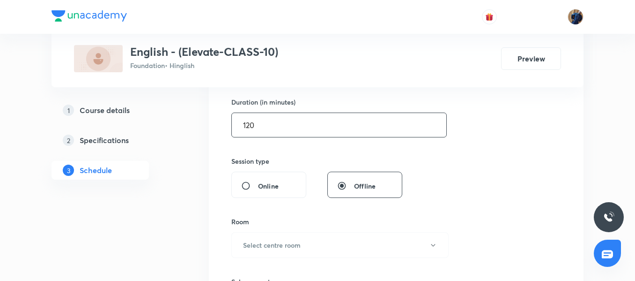
scroll to position [334, 0]
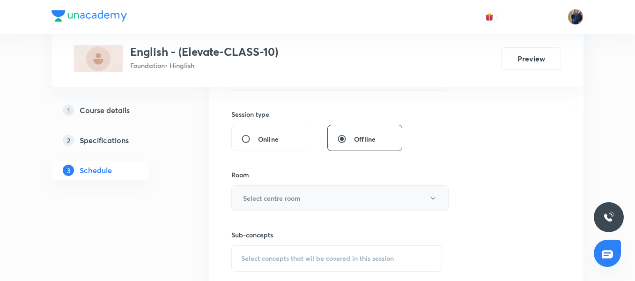
click at [278, 194] on h6 "Select centre room" at bounding box center [272, 198] width 58 height 10
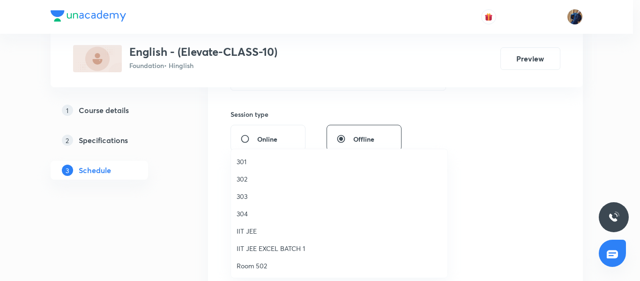
click at [255, 167] on li "301" at bounding box center [339, 161] width 216 height 17
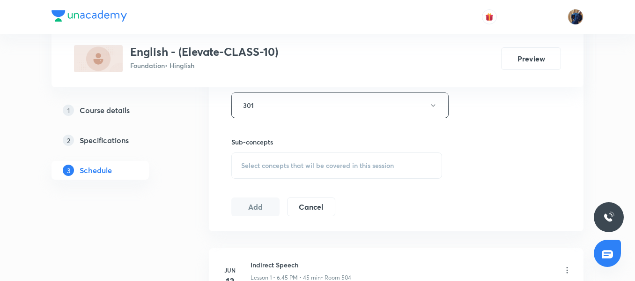
scroll to position [427, 0]
click at [263, 169] on div "Select concepts that wil be covered in this session" at bounding box center [336, 164] width 211 height 26
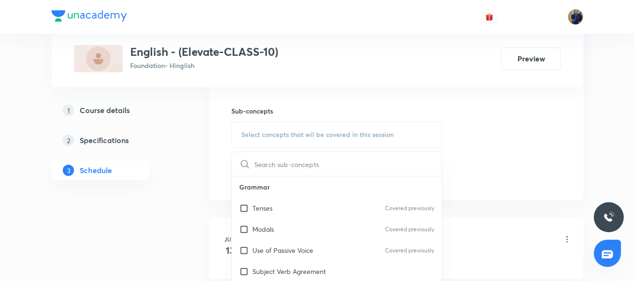
scroll to position [474, 0]
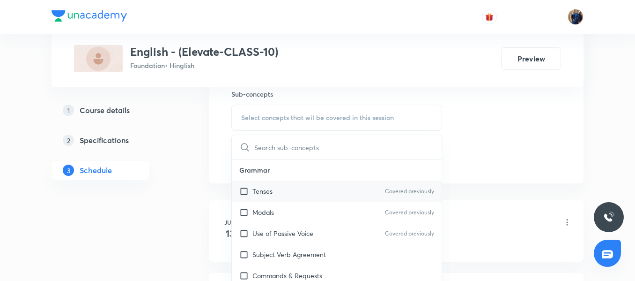
click at [271, 188] on p "Tenses" at bounding box center [262, 191] width 20 height 10
checkbox input "true"
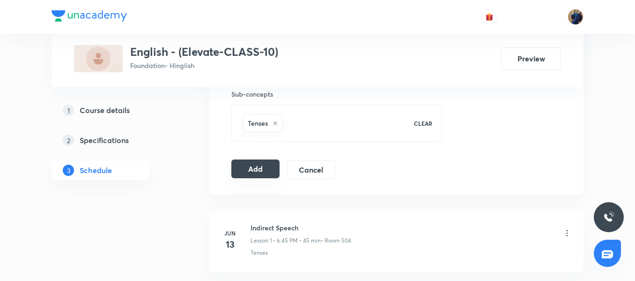
click at [242, 173] on button "Add" at bounding box center [255, 168] width 48 height 19
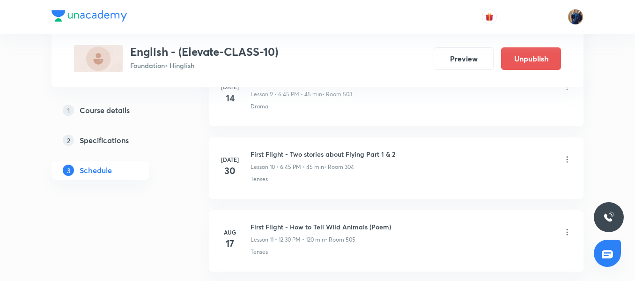
scroll to position [911, 0]
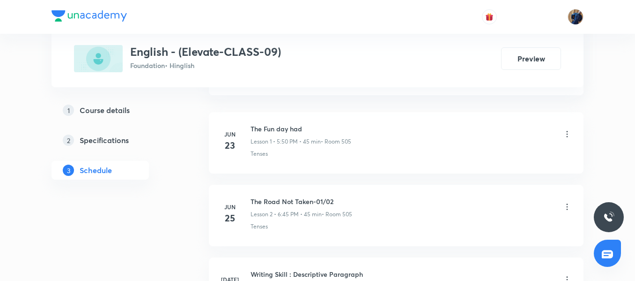
scroll to position [833, 0]
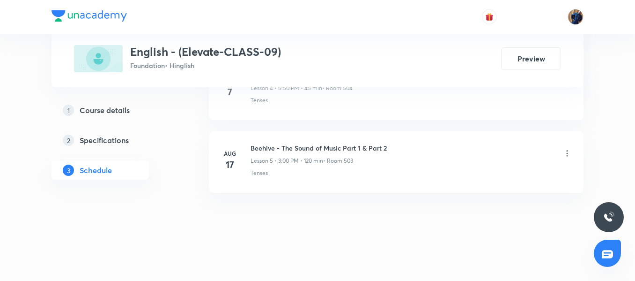
click at [292, 150] on h6 "Beehive - The Sound of Music Part 1 & Part 2" at bounding box center [319, 148] width 136 height 10
copy h6 "Beehive - The Sound of Music Part 1 & Part 2"
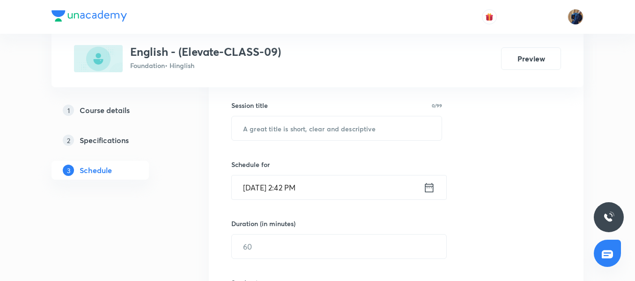
scroll to position [111, 0]
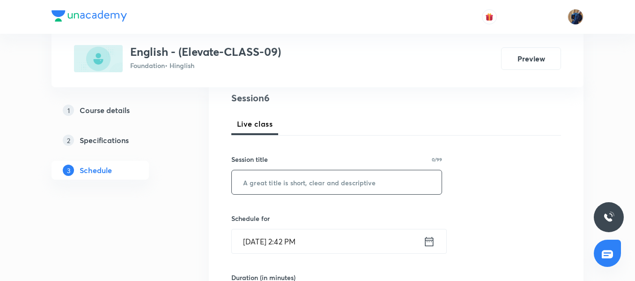
click at [281, 181] on input "text" at bounding box center [337, 182] width 210 height 24
paste input "Beehive - Wind"
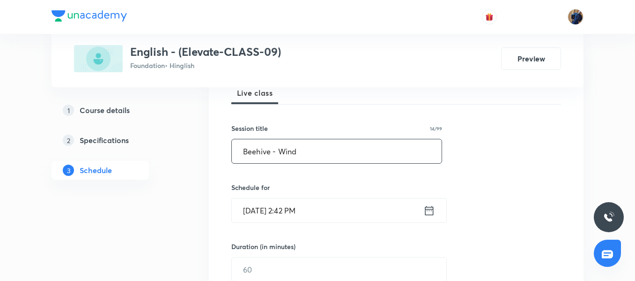
scroll to position [158, 0]
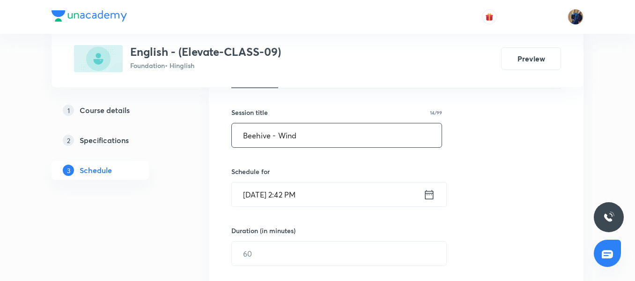
type input "Beehive - Wind"
click at [336, 192] on input "[DATE] 2:42 PM" at bounding box center [328, 194] width 192 height 24
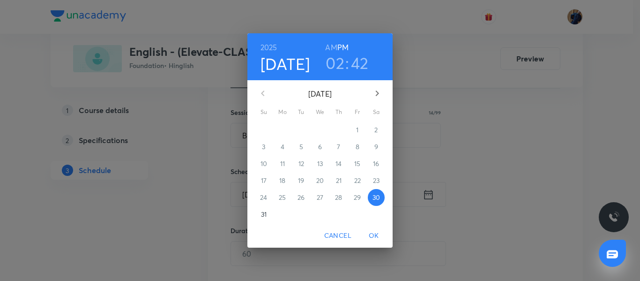
click at [262, 216] on p "31" at bounding box center [264, 213] width 6 height 9
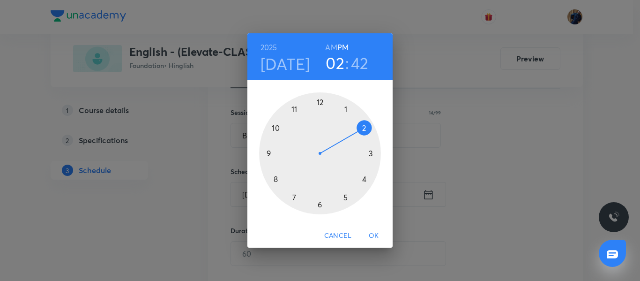
click at [320, 99] on div at bounding box center [320, 153] width 122 height 122
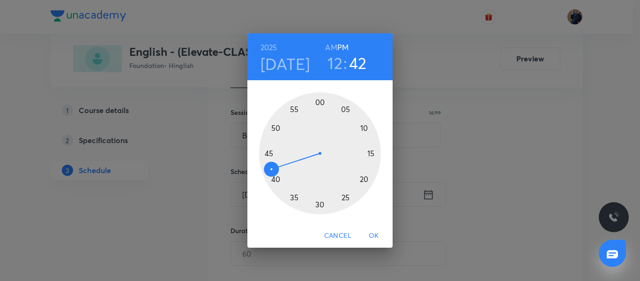
click at [320, 204] on div at bounding box center [320, 153] width 122 height 122
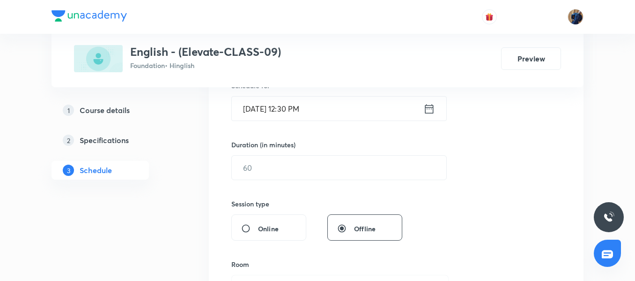
scroll to position [252, 0]
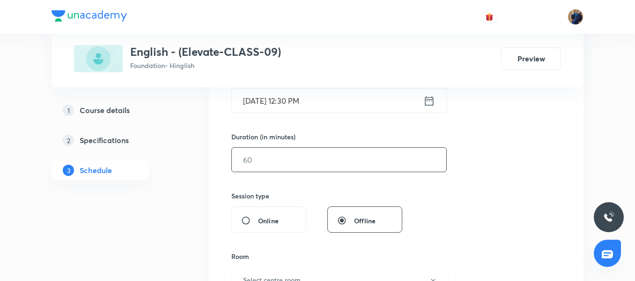
click at [260, 159] on input "text" at bounding box center [339, 160] width 215 height 24
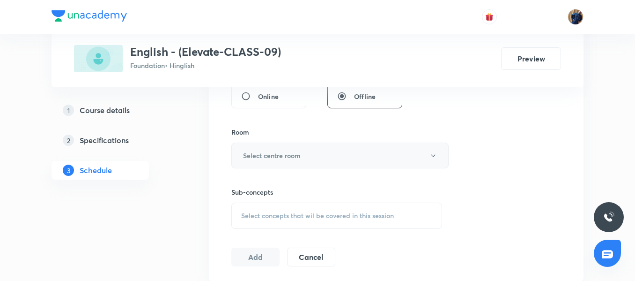
scroll to position [393, 0]
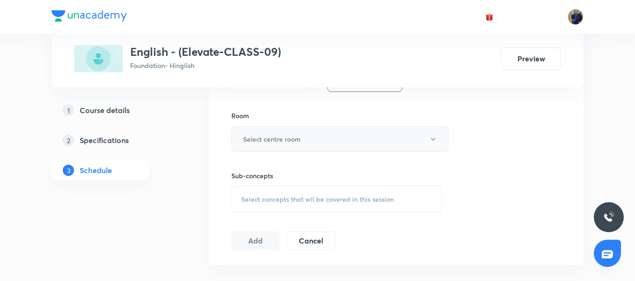
type input "120"
click at [285, 145] on button "Select centre room" at bounding box center [339, 139] width 217 height 26
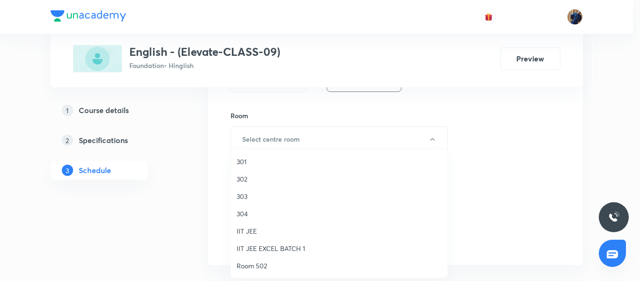
click at [246, 180] on span "302" at bounding box center [339, 179] width 205 height 10
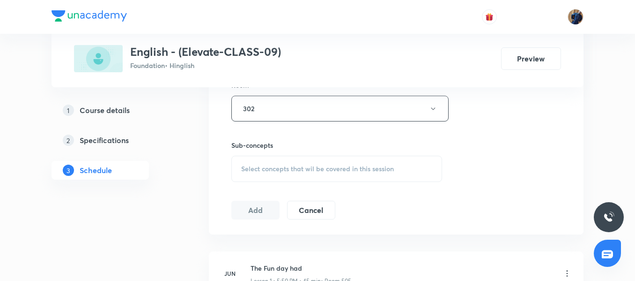
scroll to position [439, 0]
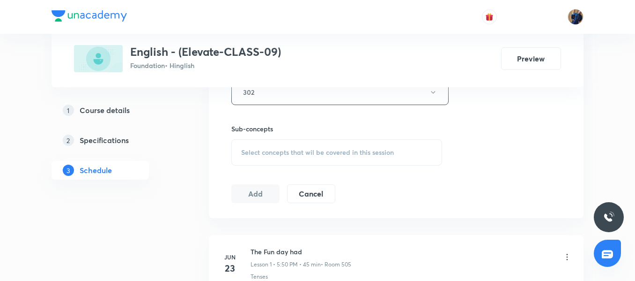
click at [278, 156] on span "Select concepts that wil be covered in this session" at bounding box center [317, 151] width 153 height 7
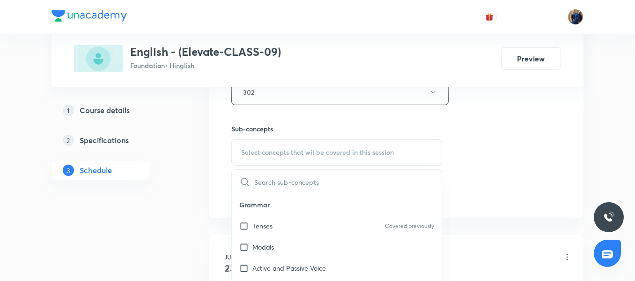
scroll to position [486, 0]
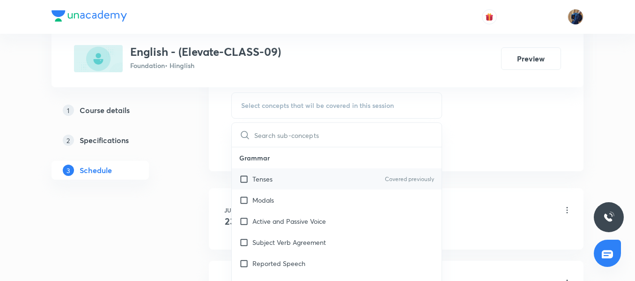
click at [275, 176] on div "Tenses Covered previously" at bounding box center [337, 178] width 210 height 21
checkbox input "true"
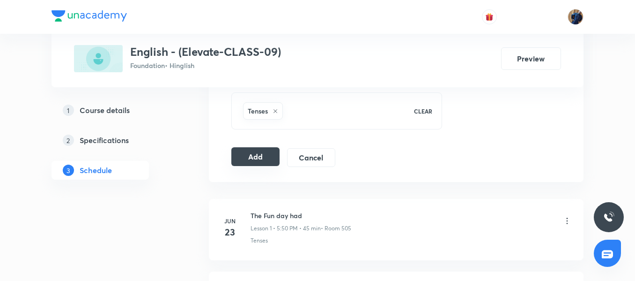
click at [256, 165] on button "Add" at bounding box center [255, 156] width 48 height 19
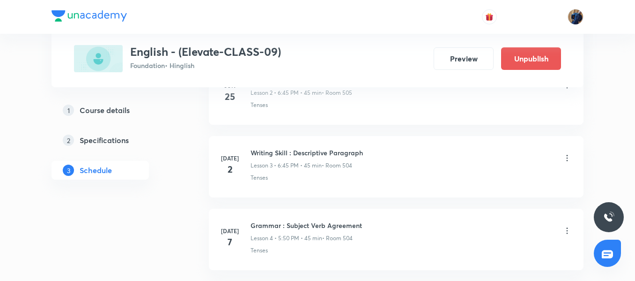
scroll to position [475, 0]
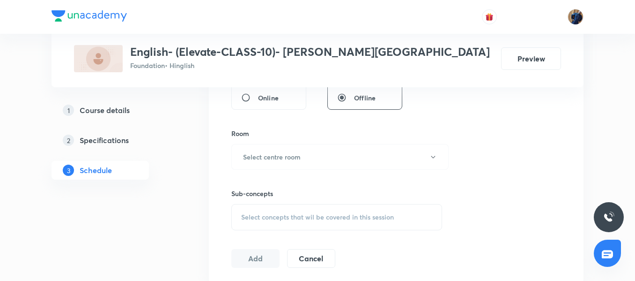
scroll to position [1124, 0]
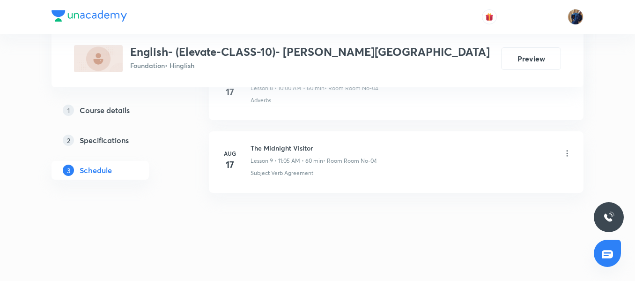
click at [297, 147] on h6 "The Midnight Visitor" at bounding box center [314, 148] width 126 height 10
copy h6 "The Midnight Visitor"
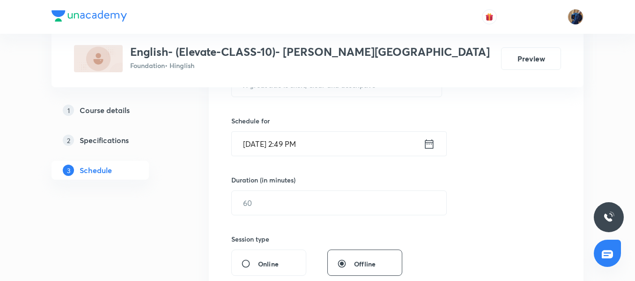
scroll to position [190, 0]
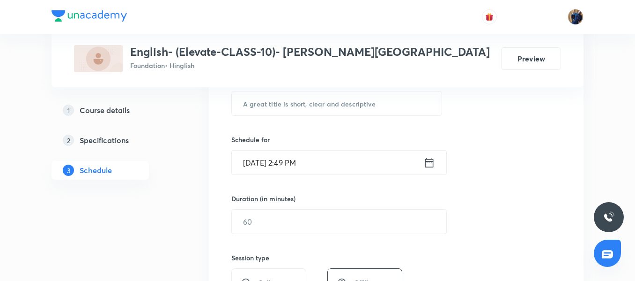
click at [300, 90] on div "Session title 0/99 ​" at bounding box center [336, 95] width 211 height 40
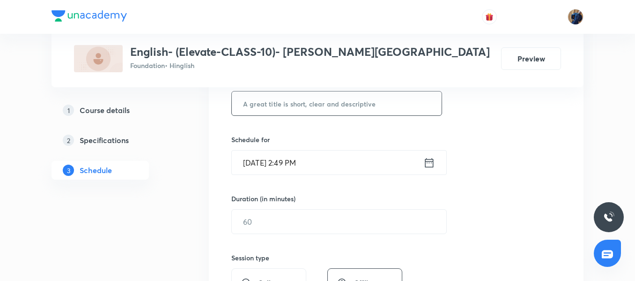
click at [300, 111] on input "text" at bounding box center [337, 103] width 210 height 24
paste input "Grammar : Reported Speech"
type input "Grammar : Reported Speech"
click at [352, 163] on input "[DATE] 2:49 PM" at bounding box center [328, 162] width 192 height 24
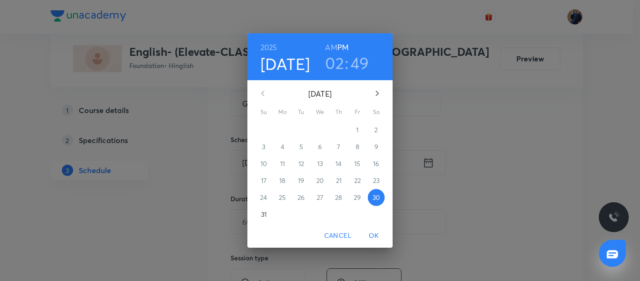
click at [264, 217] on p "31" at bounding box center [264, 213] width 6 height 9
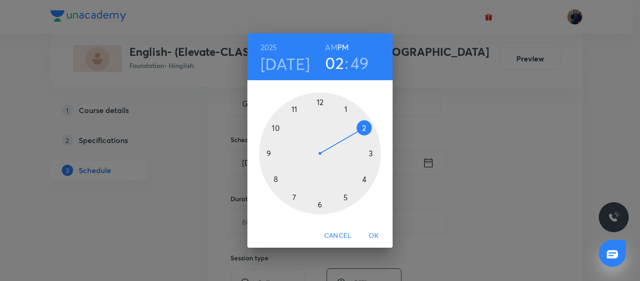
click at [278, 129] on div at bounding box center [320, 153] width 122 height 122
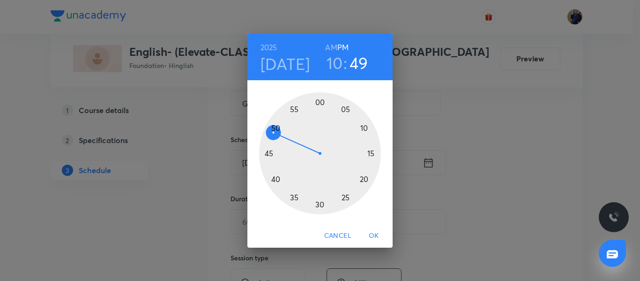
click at [328, 47] on h6 "AM" at bounding box center [331, 47] width 12 height 13
click at [320, 101] on div at bounding box center [320, 153] width 122 height 122
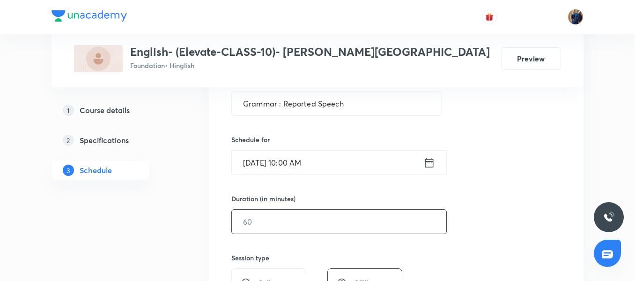
click at [265, 219] on input "text" at bounding box center [339, 221] width 215 height 24
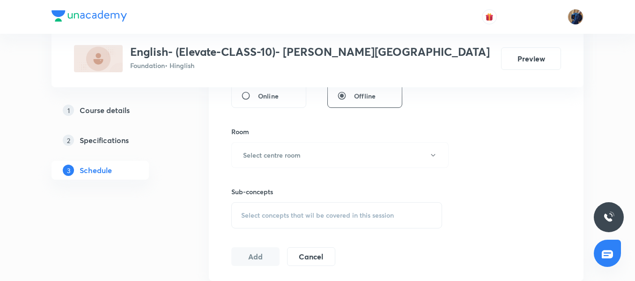
scroll to position [378, 0]
type input "120"
click at [284, 156] on h6 "Select centre room" at bounding box center [272, 154] width 58 height 10
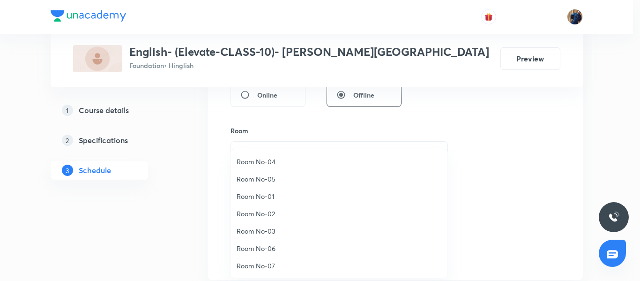
click at [279, 161] on span "Room No-04" at bounding box center [339, 161] width 205 height 10
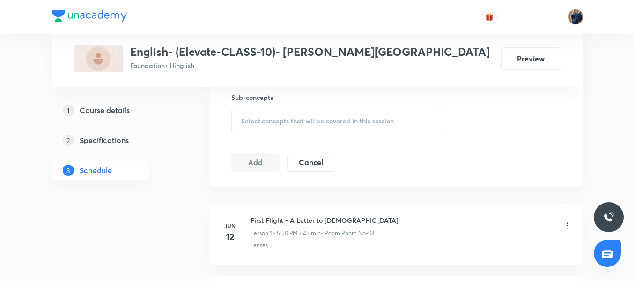
scroll to position [471, 0]
click at [281, 117] on span "Select concepts that wil be covered in this session" at bounding box center [317, 120] width 153 height 7
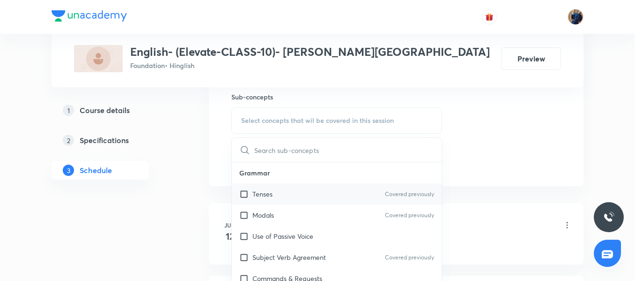
click at [281, 199] on div "Tenses Covered previously" at bounding box center [337, 193] width 210 height 21
checkbox input "true"
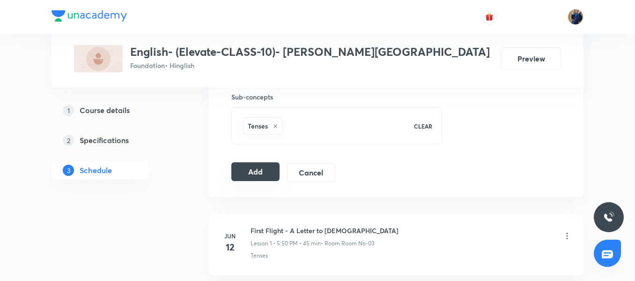
click at [260, 170] on button "Add" at bounding box center [255, 171] width 48 height 19
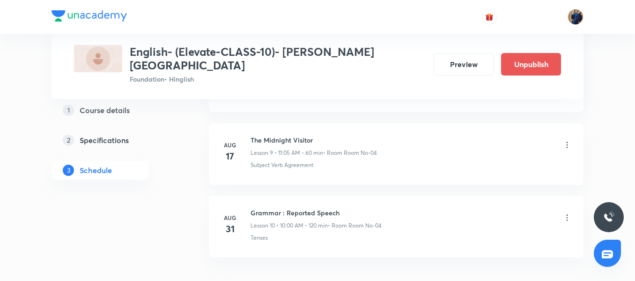
scroll to position [766, 0]
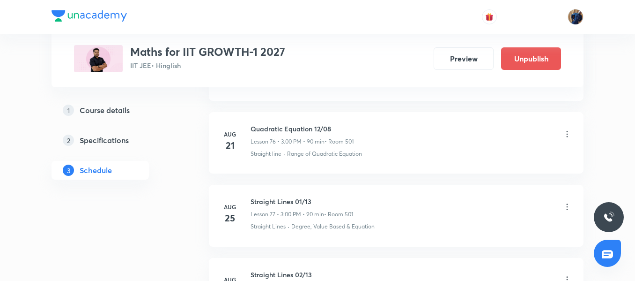
scroll to position [6197, 0]
